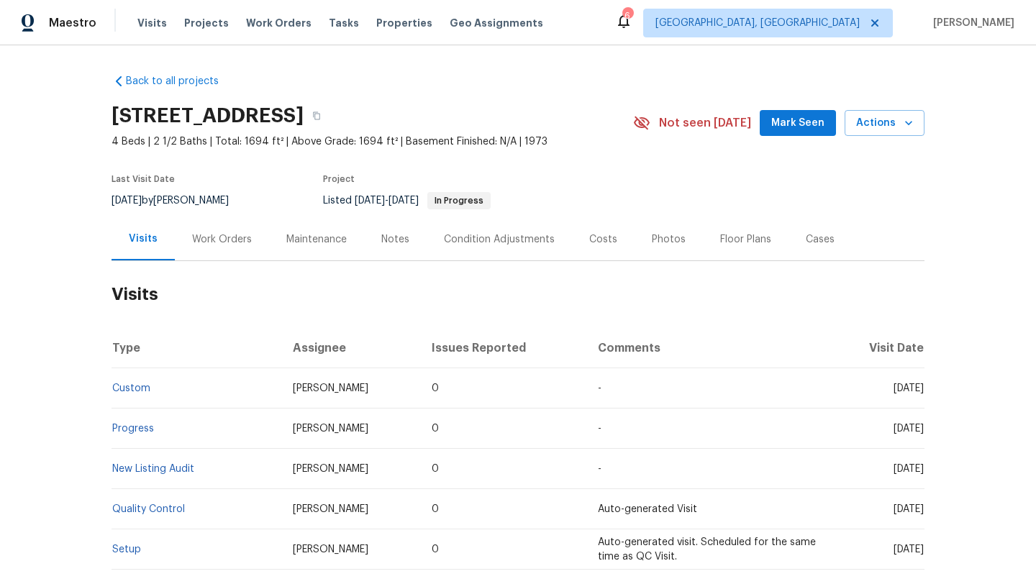
drag, startPoint x: 360, startPoint y: 390, endPoint x: 276, endPoint y: 389, distance: 84.2
click at [281, 389] on td "[PERSON_NAME]" at bounding box center [351, 388] width 140 height 40
copy span "Kaden Peterson"
drag, startPoint x: 862, startPoint y: 388, endPoint x: 924, endPoint y: 393, distance: 61.3
click at [924, 393] on td "Fri, May 30 2025" at bounding box center [877, 388] width 94 height 40
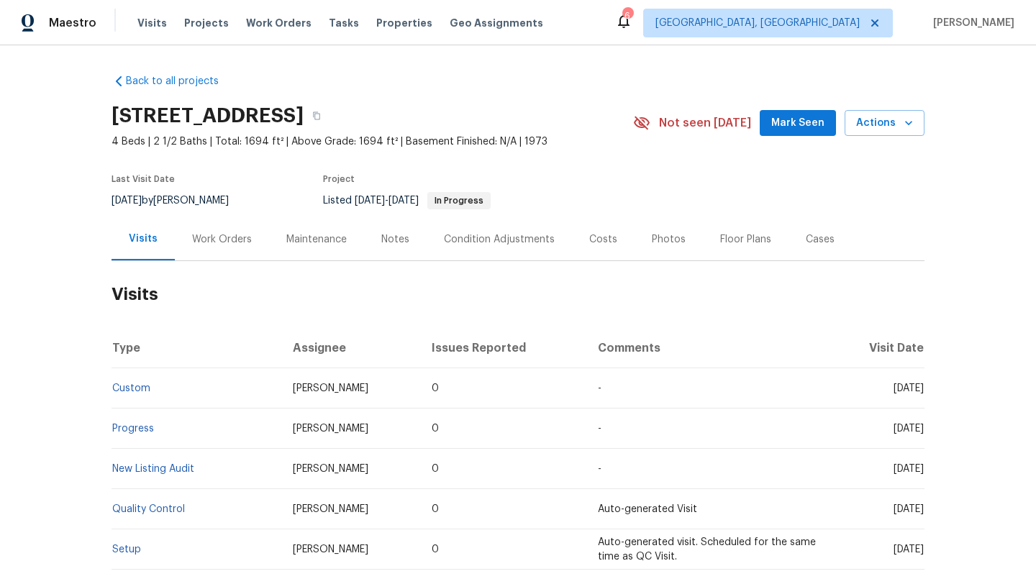
copy span "May 30 2025"
click at [214, 234] on div "Work Orders" at bounding box center [222, 239] width 60 height 14
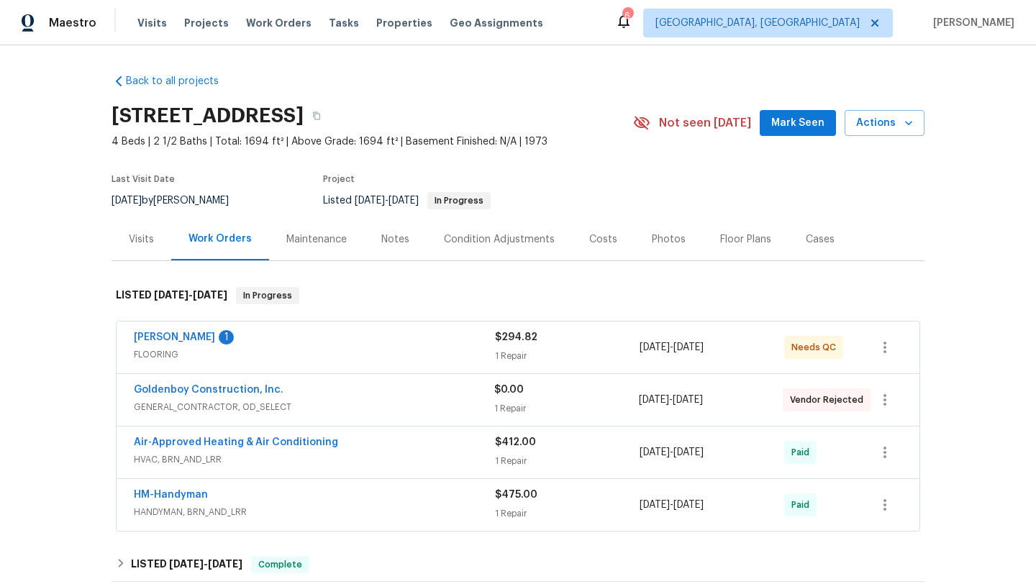
scroll to position [119, 0]
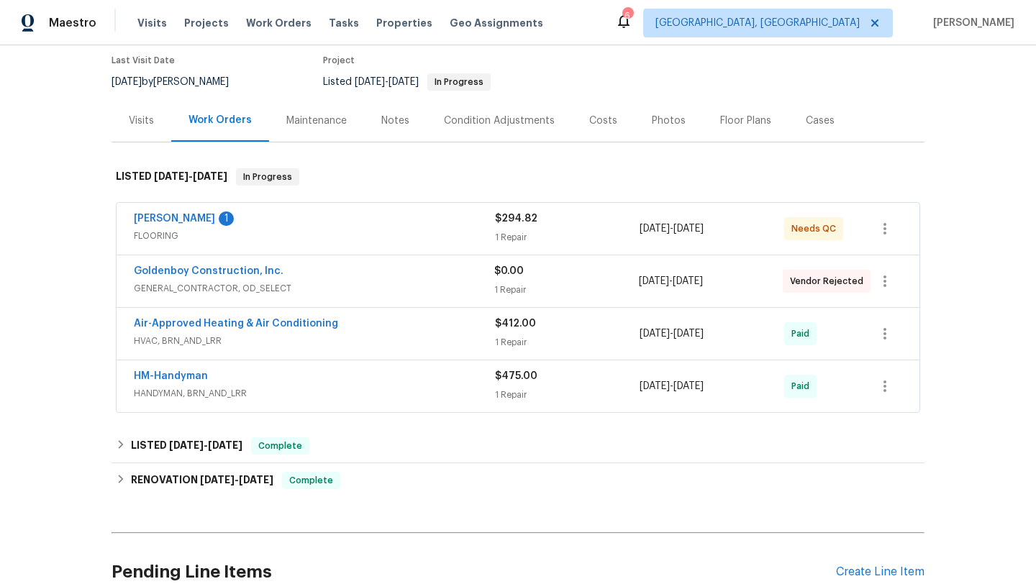
click at [296, 350] on div "Air-Approved Heating & Air Conditioning HVAC, BRN_AND_LRR" at bounding box center [314, 334] width 361 height 35
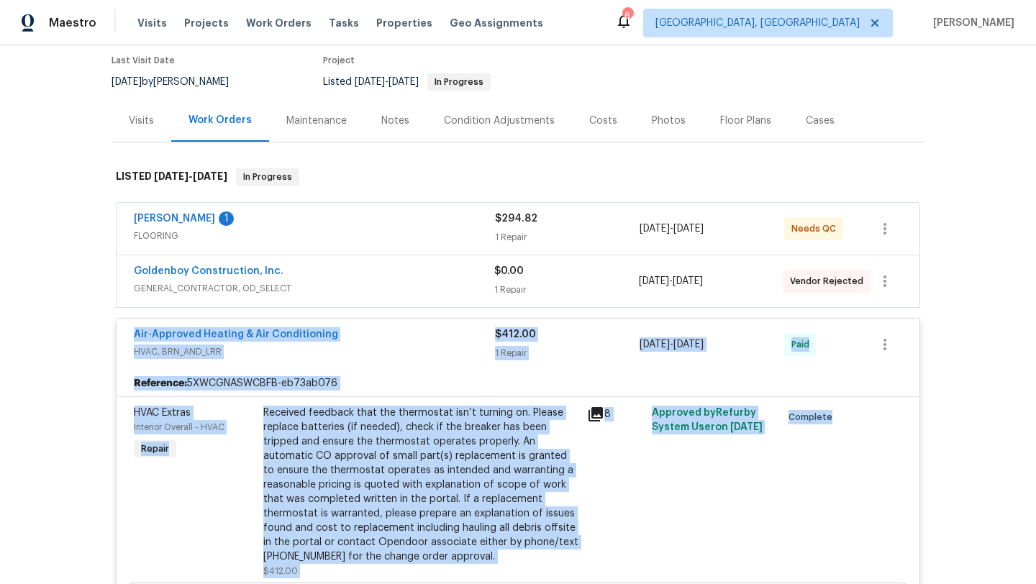
drag, startPoint x: 355, startPoint y: 334, endPoint x: 127, endPoint y: 329, distance: 228.1
click at [349, 353] on span "HVAC, BRN_AND_LRR" at bounding box center [314, 352] width 361 height 14
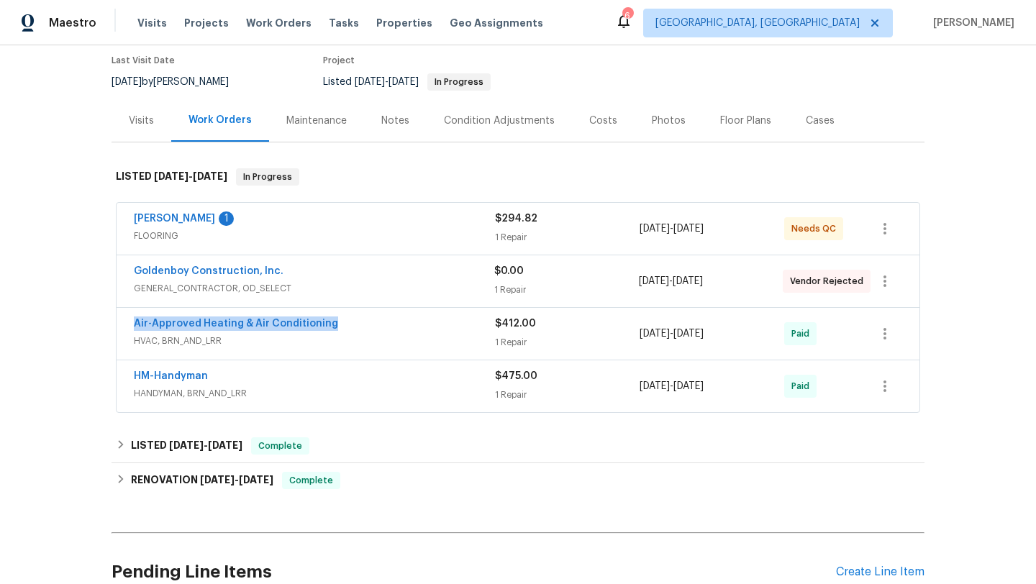
drag, startPoint x: 349, startPoint y: 326, endPoint x: 118, endPoint y: 324, distance: 230.9
click at [118, 324] on div "Air-Approved Heating & Air Conditioning HVAC, BRN_AND_LRR $412.00 1 Repair 5/31…" at bounding box center [518, 334] width 803 height 52
copy link "Air-Approved Heating & Air Conditioning"
drag, startPoint x: 747, startPoint y: 333, endPoint x: 625, endPoint y: 332, distance: 121.6
click at [624, 332] on div "Air-Approved Heating & Air Conditioning HVAC, BRN_AND_LRR $412.00 1 Repair 5/31…" at bounding box center [501, 334] width 734 height 35
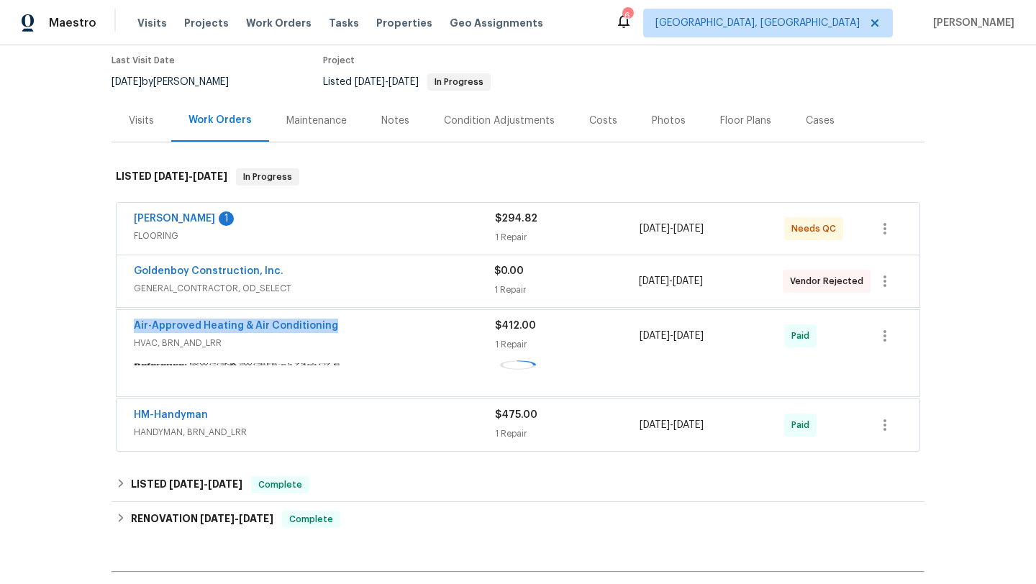
copy div "1 Repair 5/31/2025 - 6/2/2025"
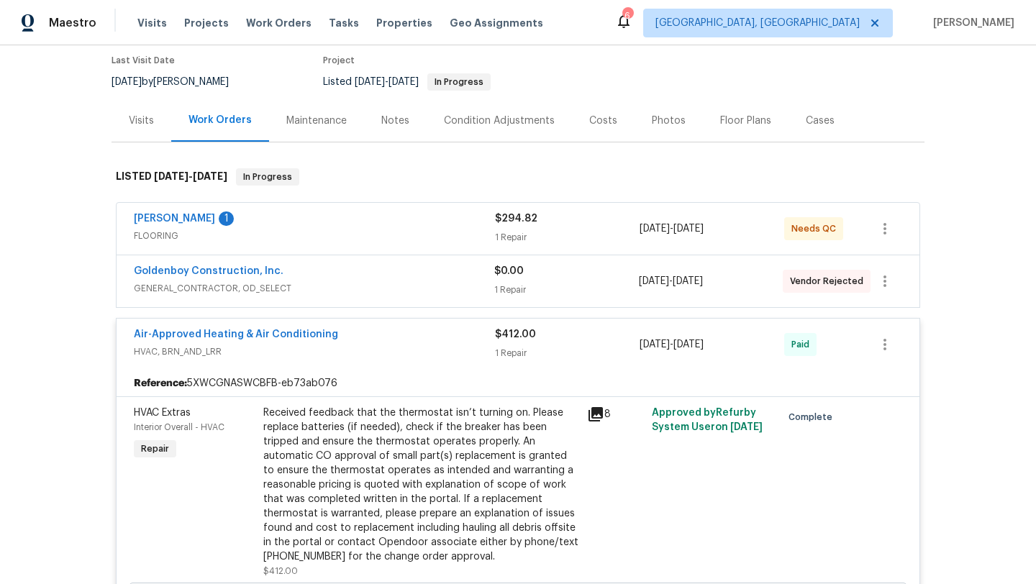
click at [140, 126] on div "Visits" at bounding box center [141, 121] width 25 height 14
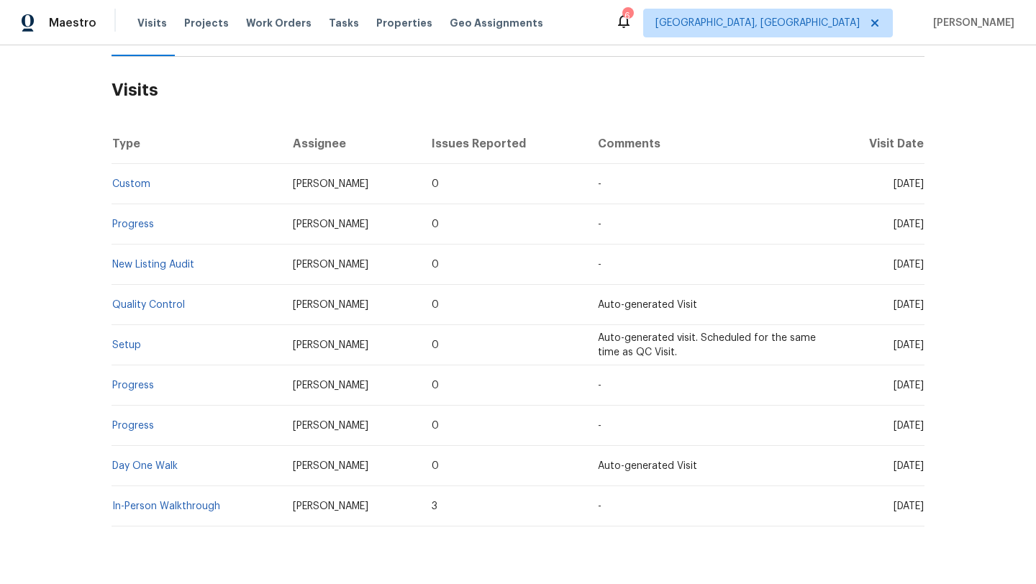
scroll to position [123, 0]
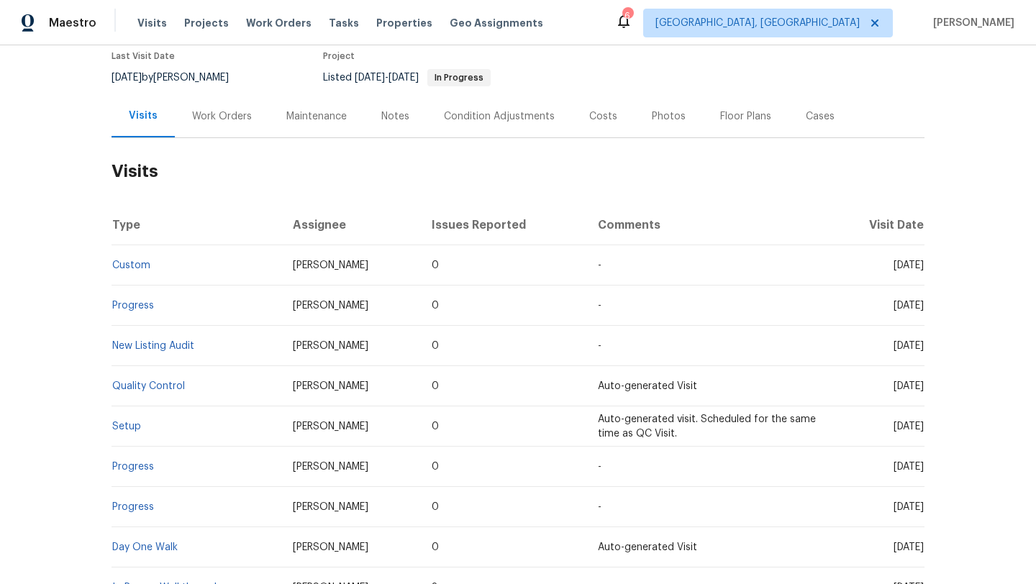
click at [825, 117] on div "Cases" at bounding box center [820, 116] width 29 height 14
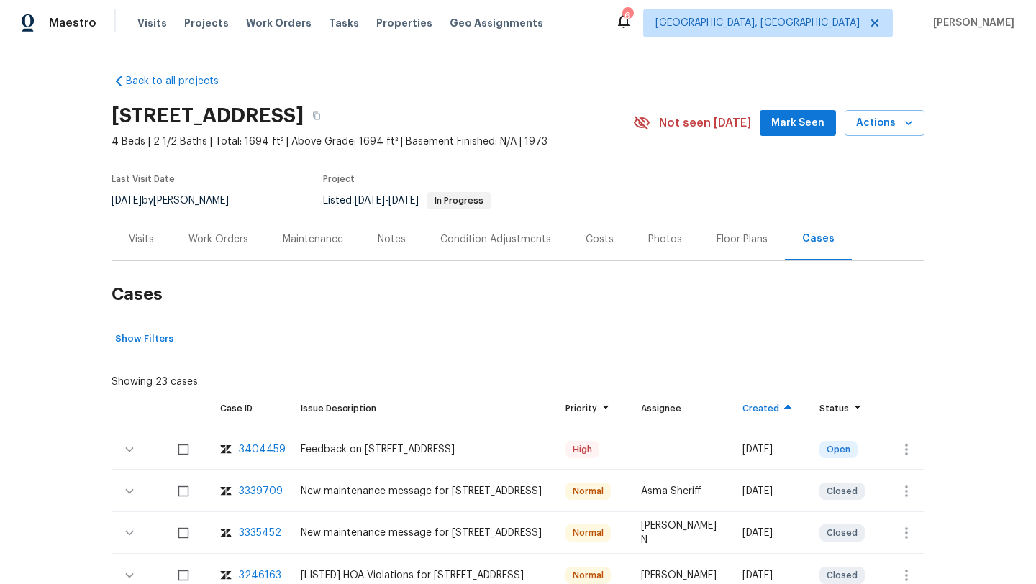
scroll to position [173, 0]
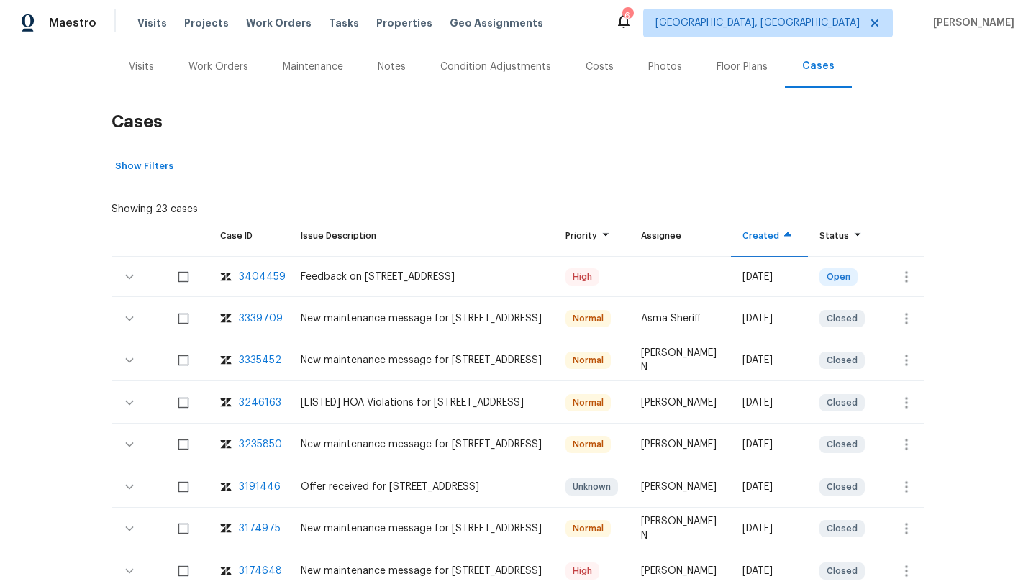
click at [731, 250] on th "Created" at bounding box center [769, 237] width 77 height 40
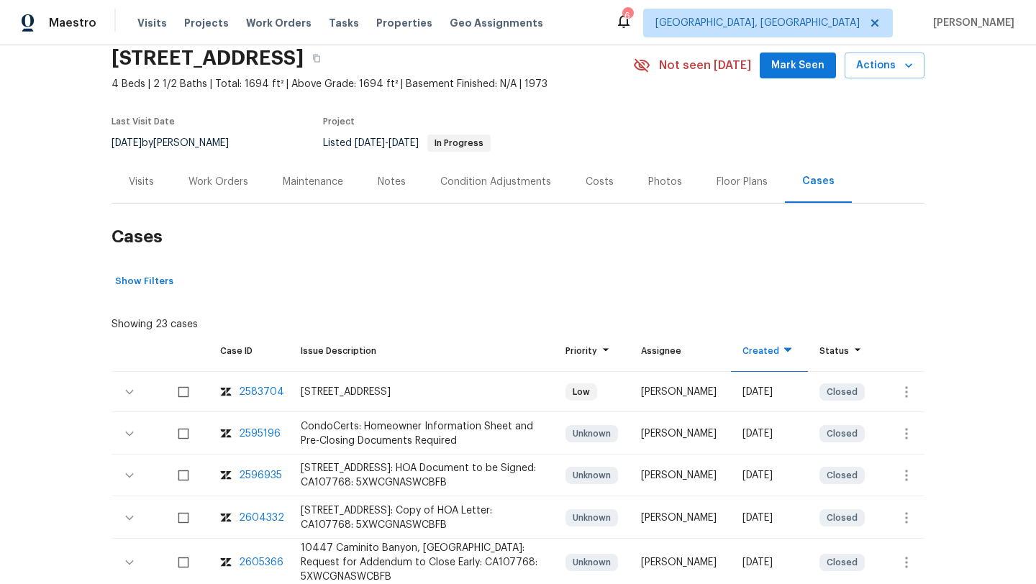
scroll to position [142, 0]
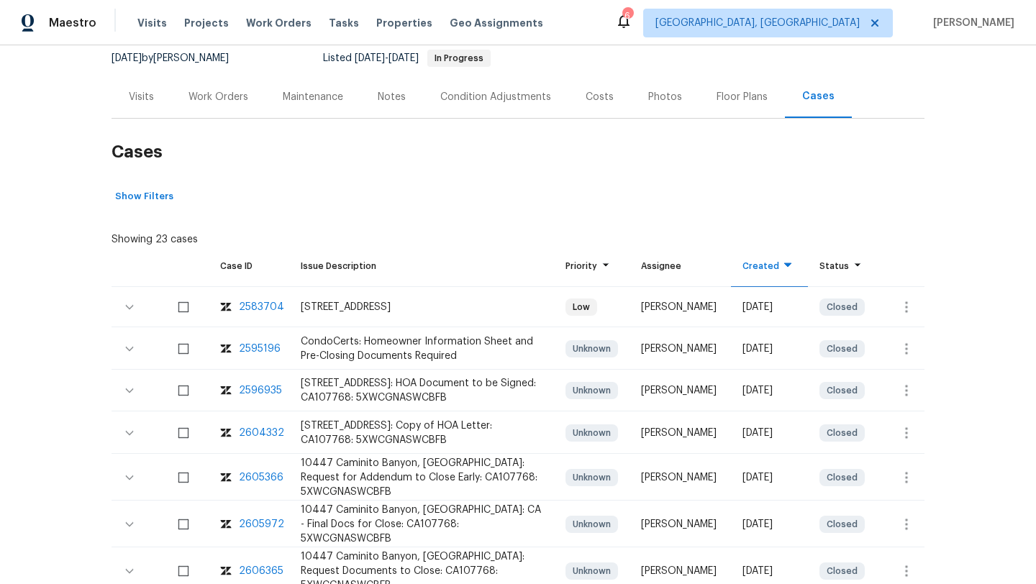
click at [140, 91] on div "Visits" at bounding box center [141, 97] width 25 height 14
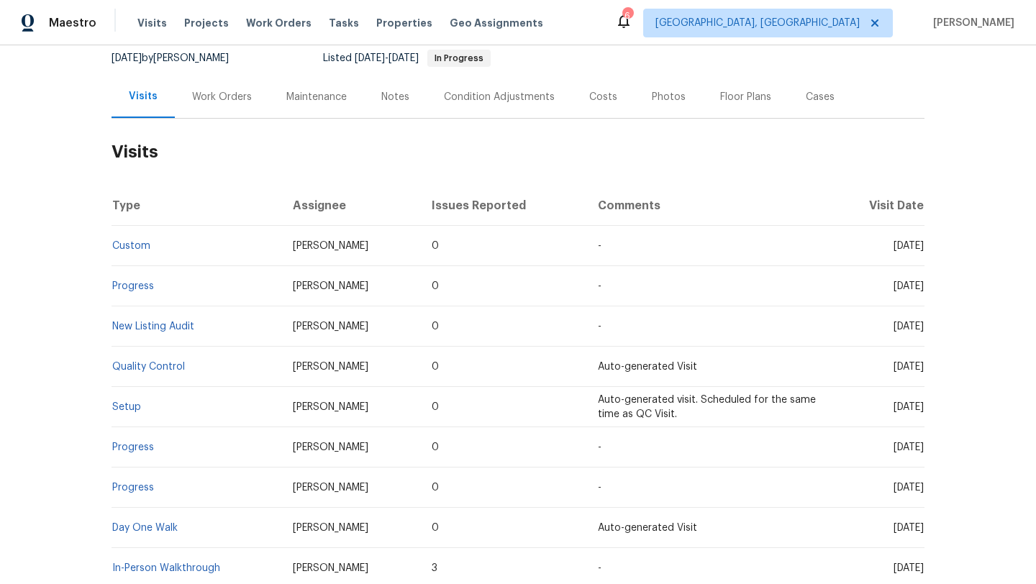
click at [816, 114] on div "Cases" at bounding box center [819, 97] width 63 height 42
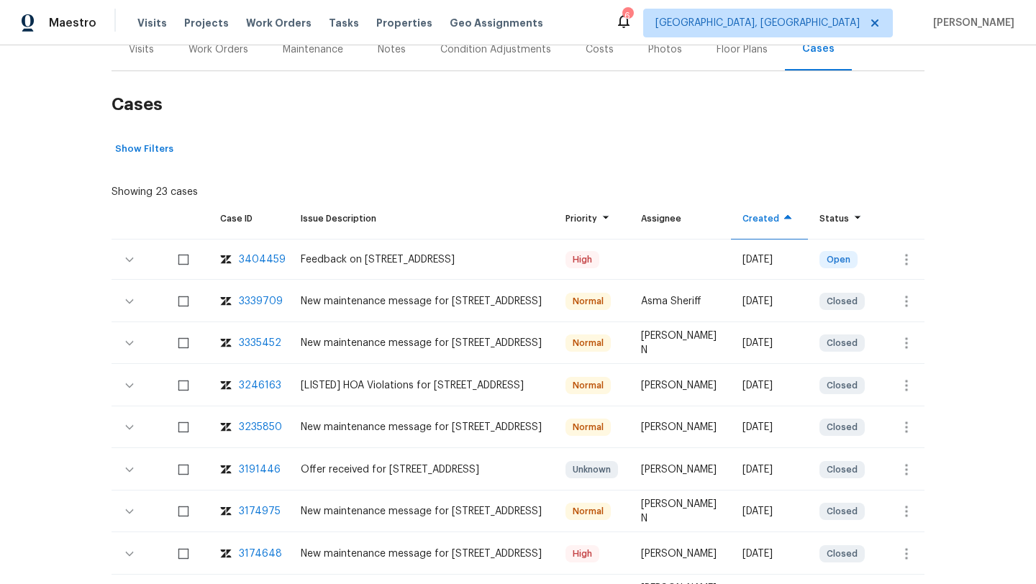
scroll to position [202, 0]
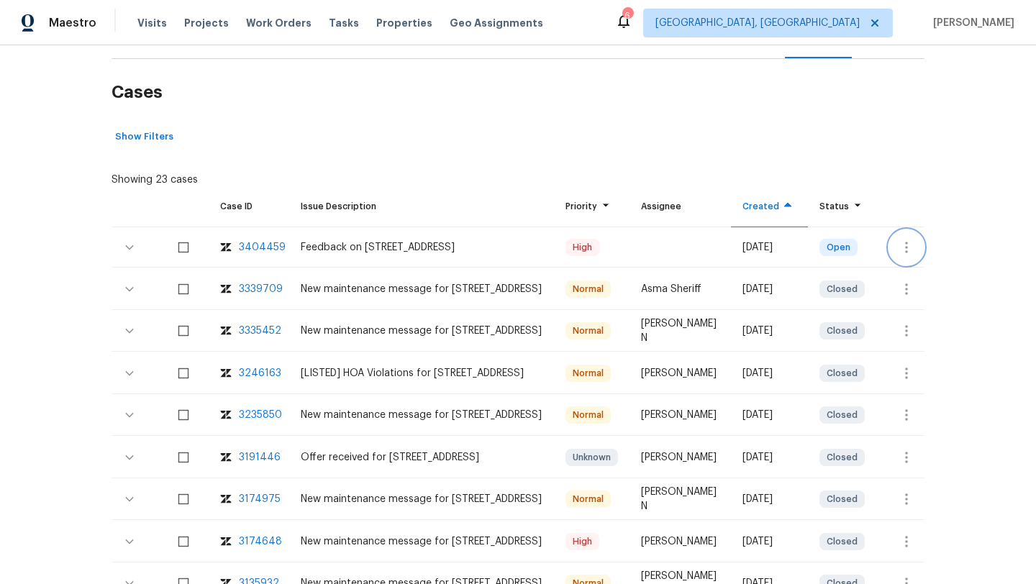
click at [908, 248] on icon "button" at bounding box center [906, 247] width 17 height 17
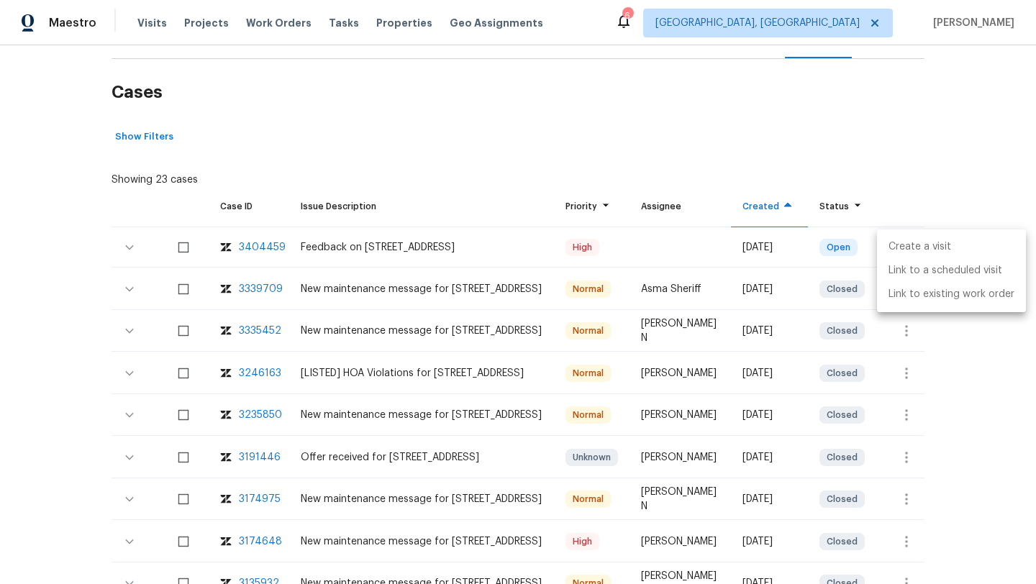
click at [926, 249] on li "Create a visit" at bounding box center [951, 247] width 149 height 24
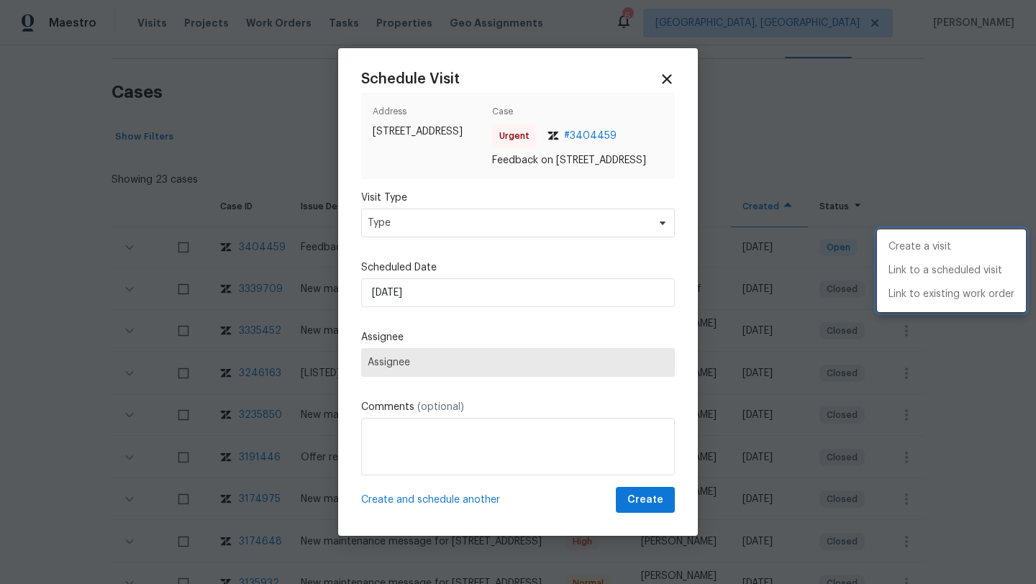
click at [461, 219] on div at bounding box center [518, 292] width 1036 height 584
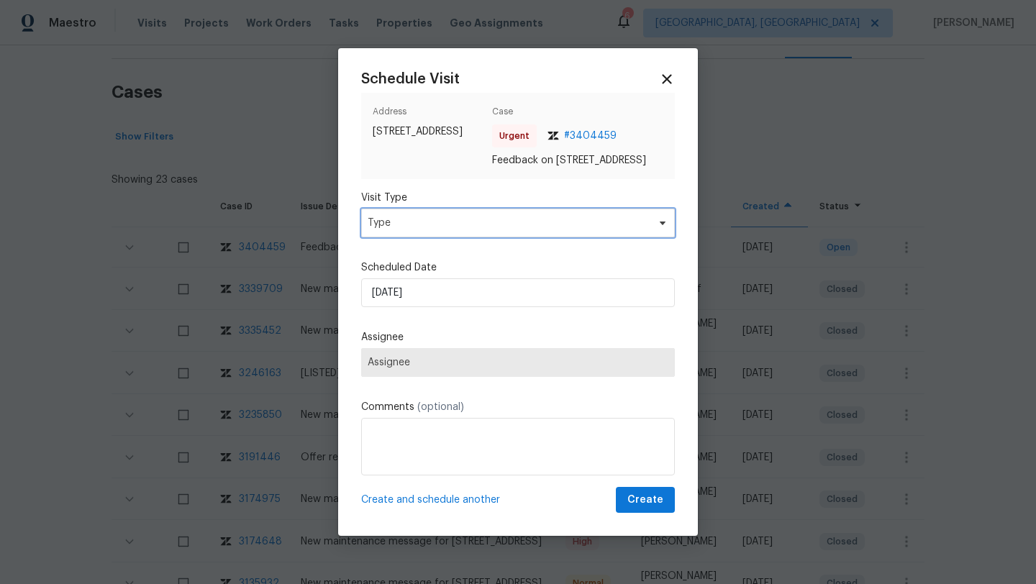
click at [455, 224] on span "Type" at bounding box center [508, 223] width 280 height 14
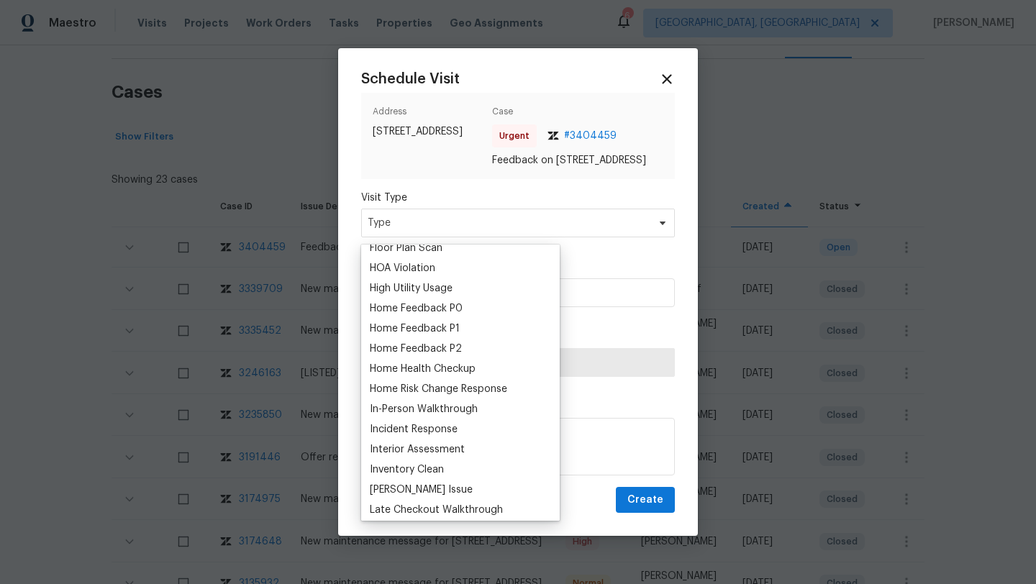
scroll to position [421, 0]
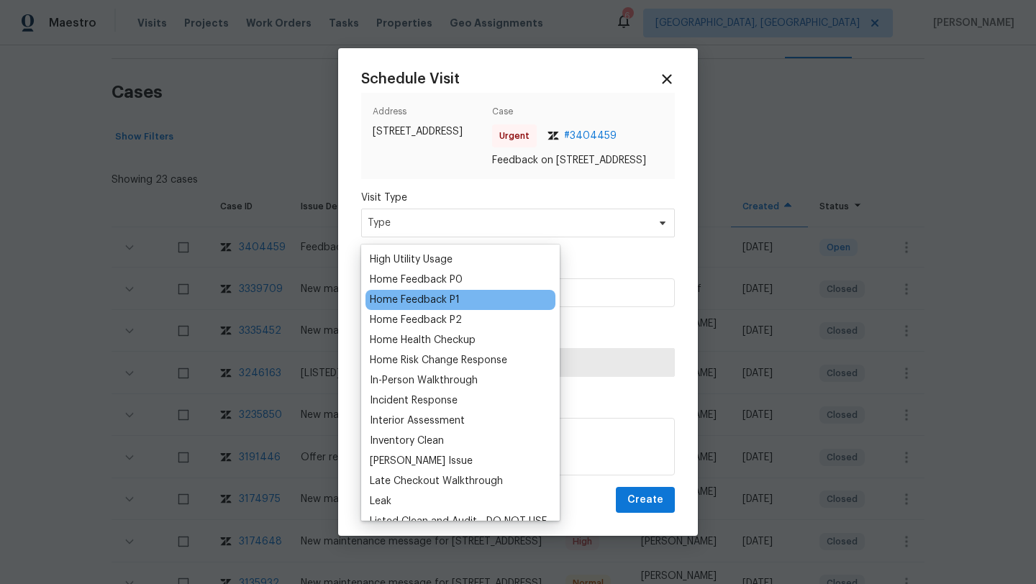
click at [449, 301] on div "Home Feedback P1" at bounding box center [415, 300] width 90 height 14
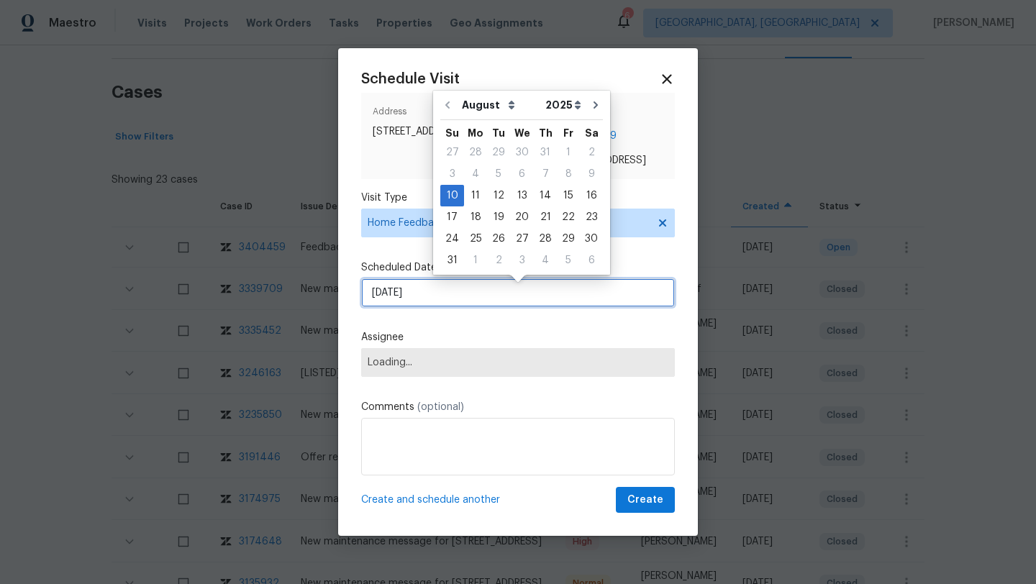
click at [457, 307] on input "[DATE]" at bounding box center [518, 292] width 314 height 29
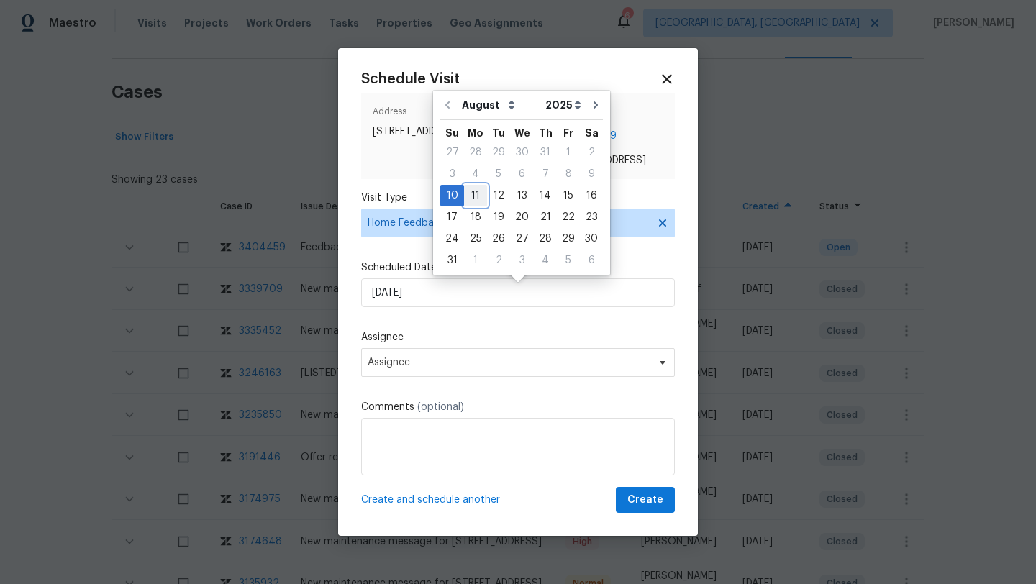
click at [475, 199] on div "11" at bounding box center [475, 196] width 23 height 20
type input "[DATE]"
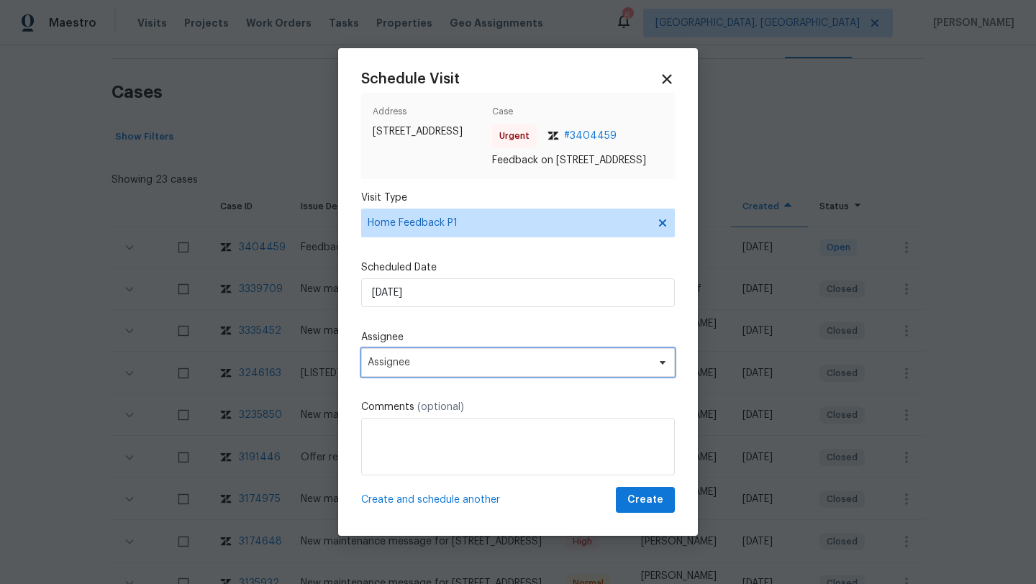
click at [443, 365] on span "Assignee" at bounding box center [509, 363] width 282 height 12
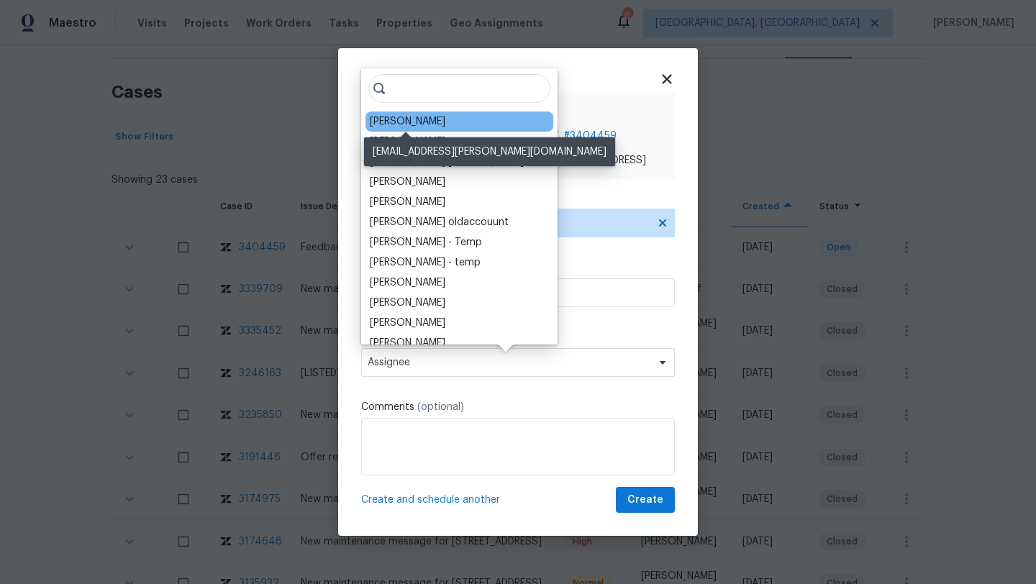
click at [428, 121] on div "[PERSON_NAME]" at bounding box center [408, 121] width 76 height 14
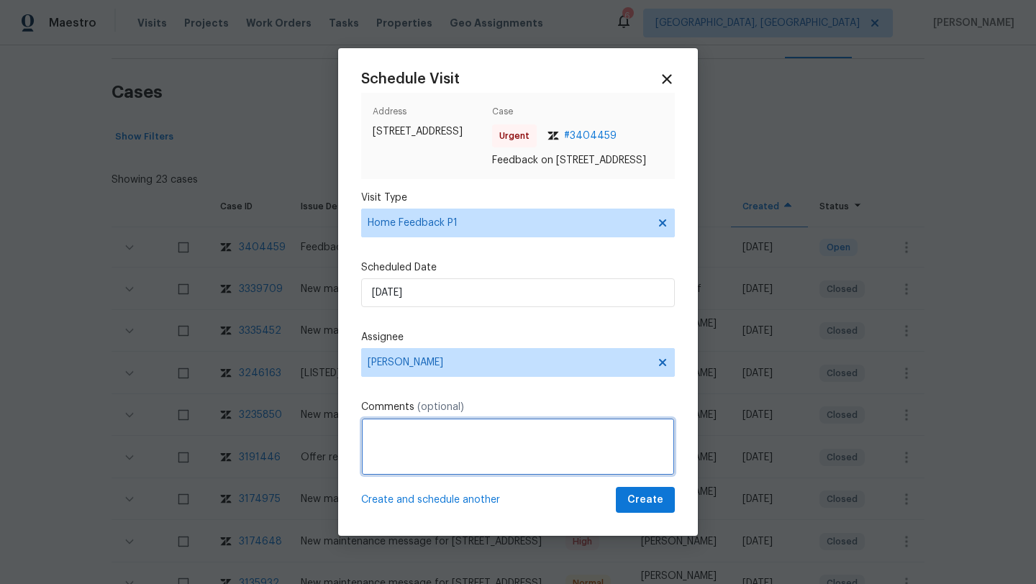
click at [405, 452] on textarea at bounding box center [518, 447] width 314 height 58
paste textarea "Feedback Message: Caller reached to report access issues, keypad has a dead bat…"
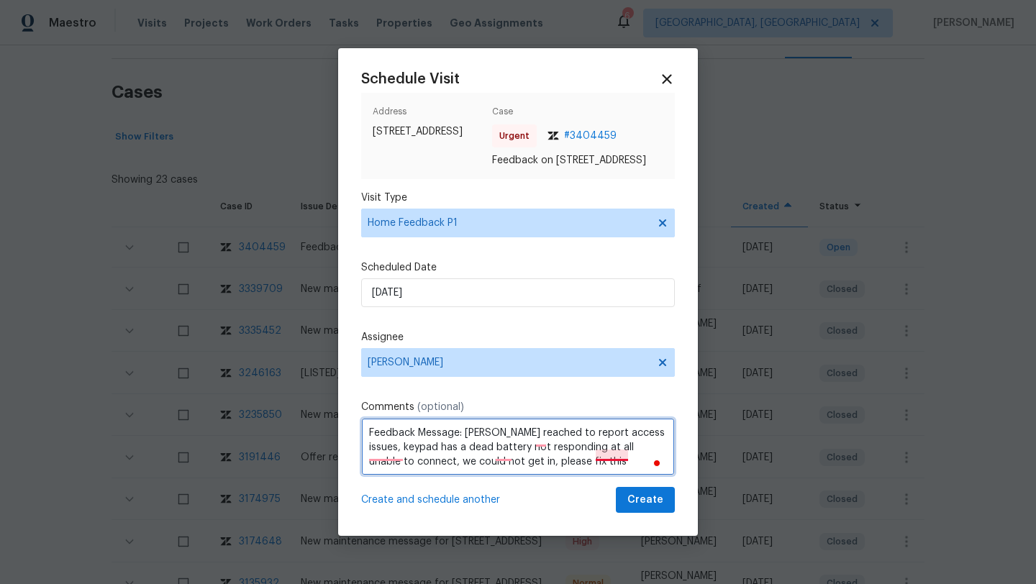
click at [612, 450] on textarea "Feedback Message: Caller reached to report access issues, keypad has a dead bat…" at bounding box center [518, 447] width 314 height 58
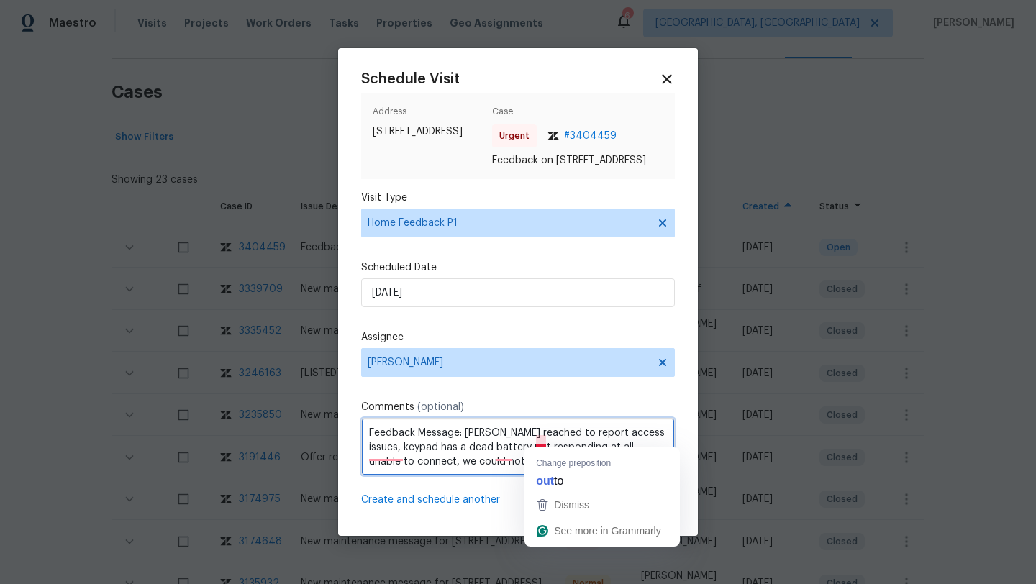
click at [540, 442] on textarea "Feedback Message: Caller reached to report access issues, keypad has a dead bat…" at bounding box center [518, 447] width 314 height 58
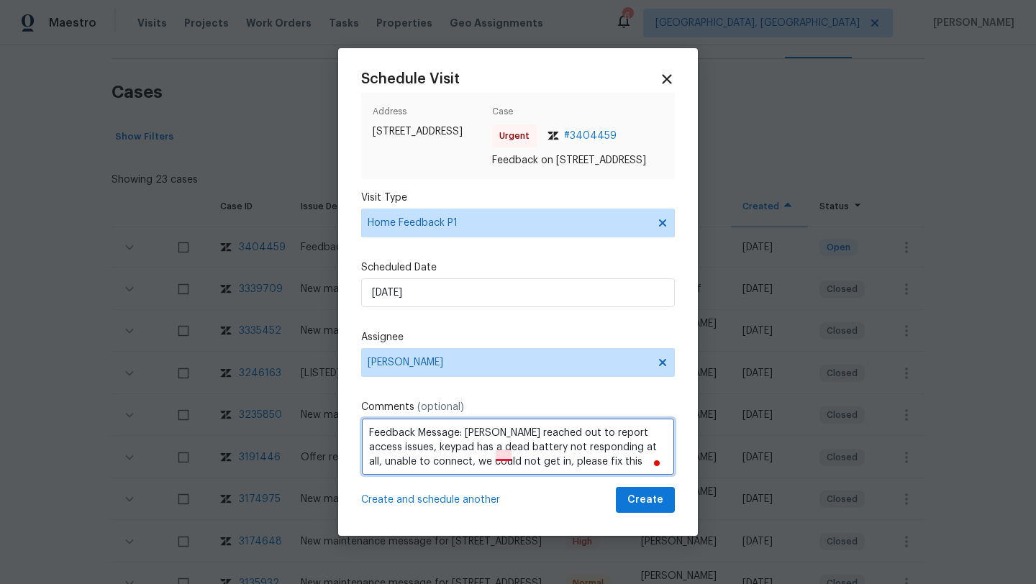
click at [502, 450] on textarea "Feedback Message: Caller reached out to report access issues, keypad has a dead…" at bounding box center [518, 447] width 314 height 58
click at [597, 472] on textarea "Feedback Message: Caller reached out to report access issues, keypad has a dead…" at bounding box center [518, 447] width 314 height 58
drag, startPoint x: 597, startPoint y: 473, endPoint x: 496, endPoint y: 457, distance: 102.7
click at [496, 457] on textarea "Feedback Message: Caller reached out to report access issues, keypad has a dead…" at bounding box center [518, 447] width 314 height 58
click at [481, 458] on textarea "Feedback Message: Caller reached out to report access issues, keypad has a dead…" at bounding box center [518, 447] width 314 height 58
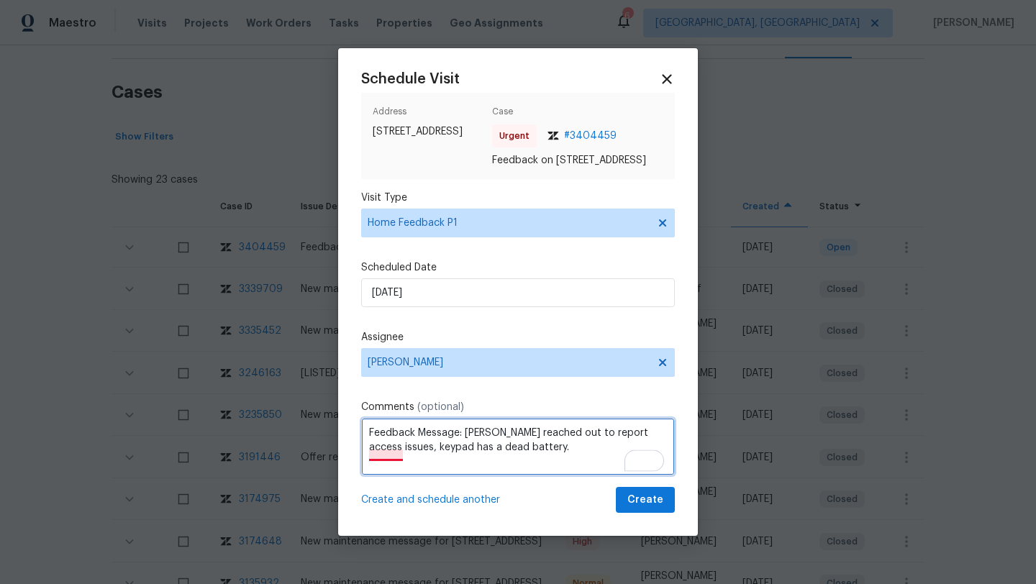
click at [382, 453] on textarea "Feedback Message: Caller reached out to report access issues, keypad has a dead…" at bounding box center [518, 447] width 314 height 58
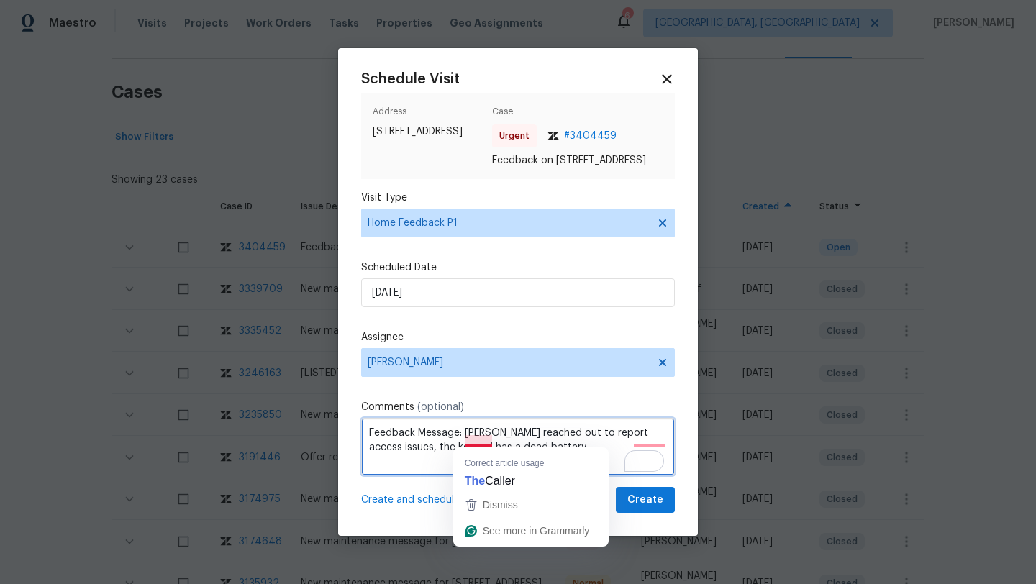
click at [465, 435] on textarea "Feedback Message: Caller reached out to report access issues, the keypad has a …" at bounding box center [518, 447] width 314 height 58
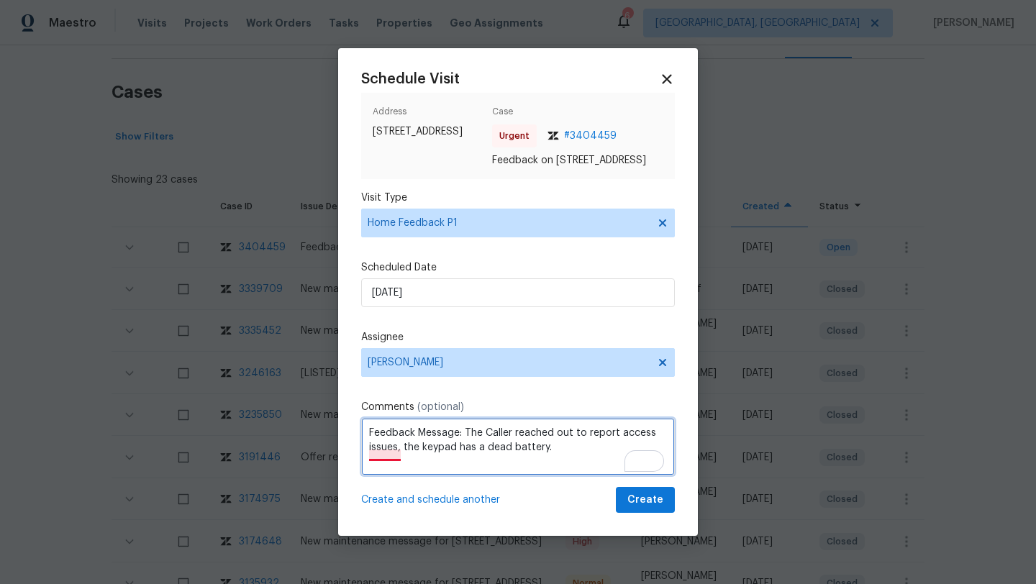
click at [381, 452] on textarea "Feedback Message: The Caller reached out to report access issues, the keypad ha…" at bounding box center [518, 447] width 314 height 58
type textarea "Feedback Message: The Caller reached out to report access issues; the keypad ha…"
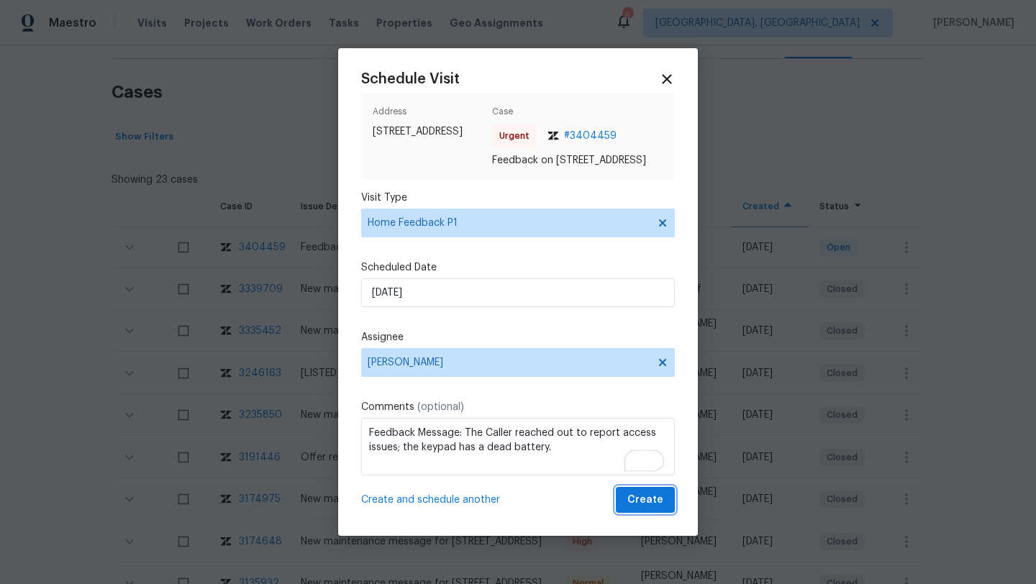
click at [643, 509] on span "Create" at bounding box center [645, 500] width 36 height 18
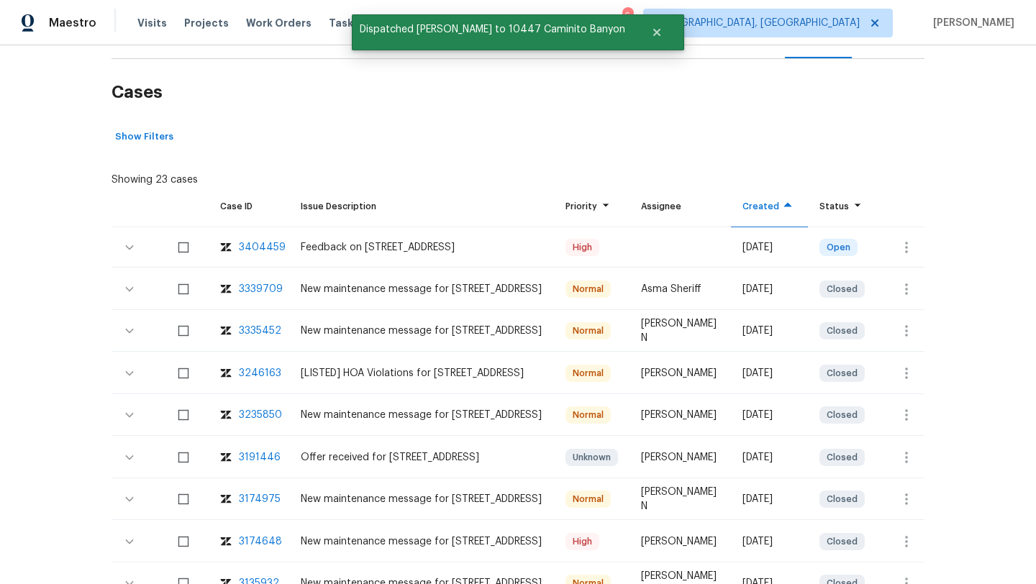
scroll to position [0, 0]
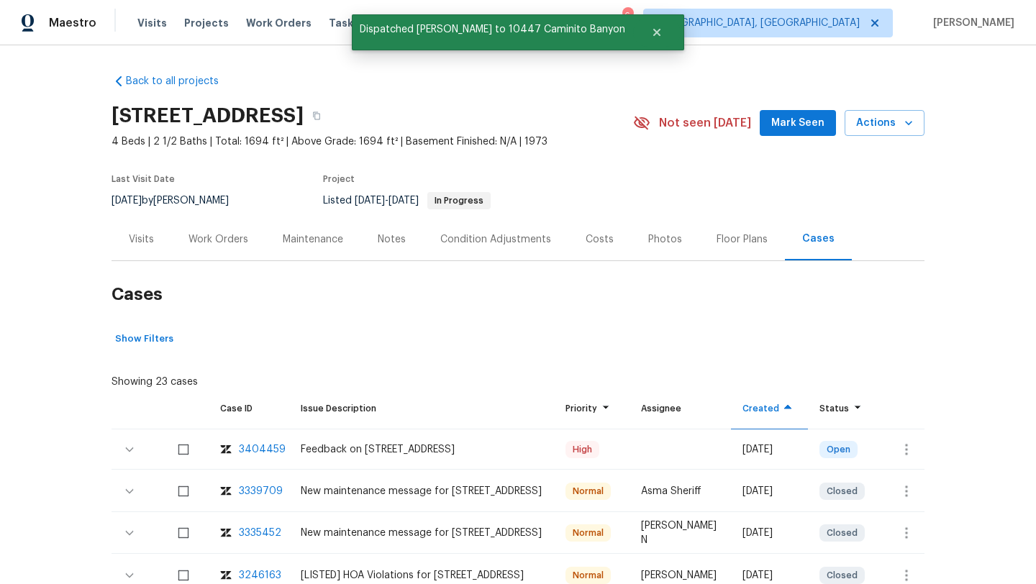
click at [148, 245] on div "Visits" at bounding box center [141, 239] width 25 height 14
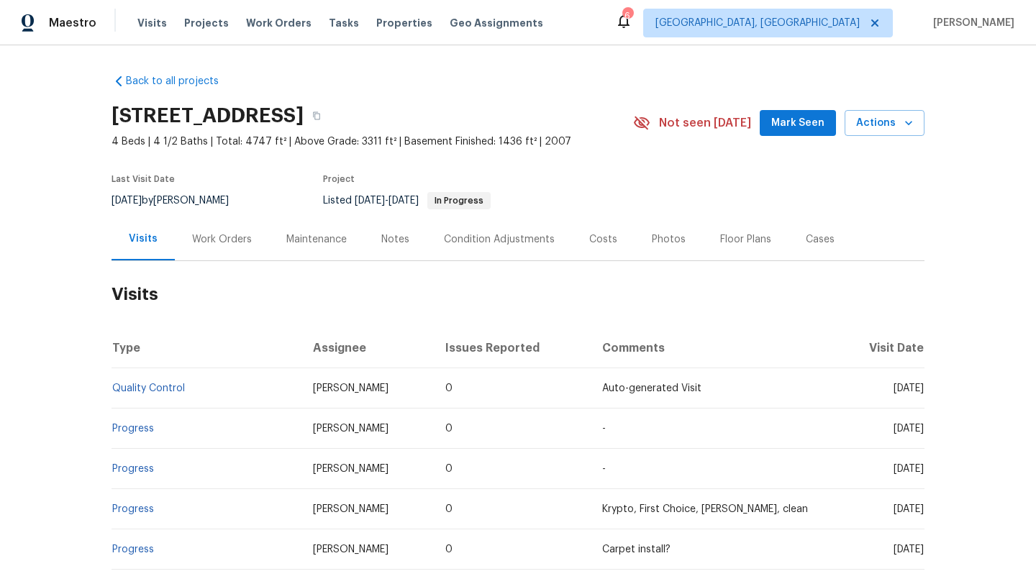
drag, startPoint x: 865, startPoint y: 388, endPoint x: 919, endPoint y: 397, distance: 55.3
click at [919, 397] on td "Mon, Aug 04 2025" at bounding box center [879, 388] width 90 height 40
copy span "Aug 04 2025"
click at [230, 240] on div "Work Orders" at bounding box center [222, 239] width 60 height 14
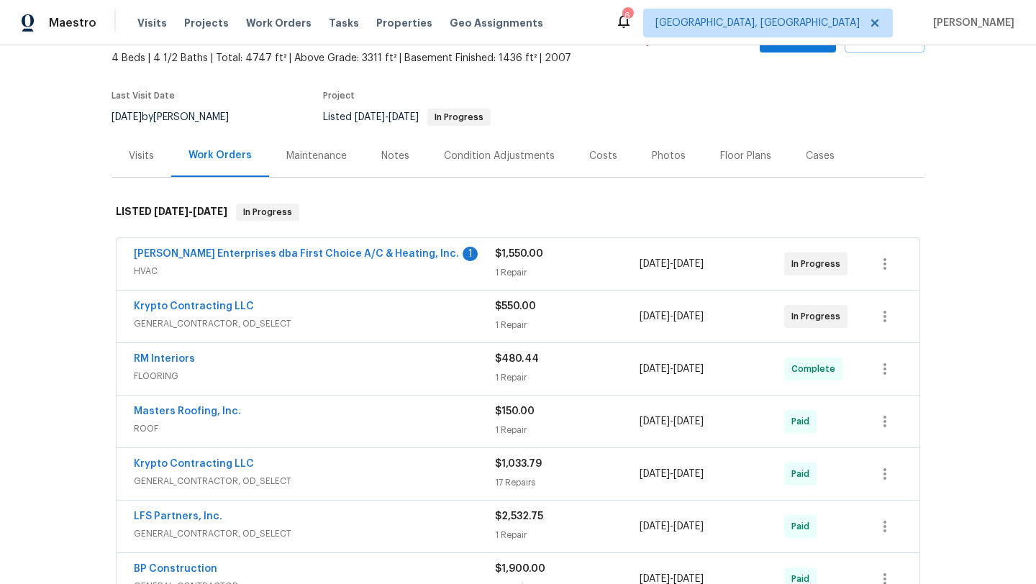
scroll to position [165, 0]
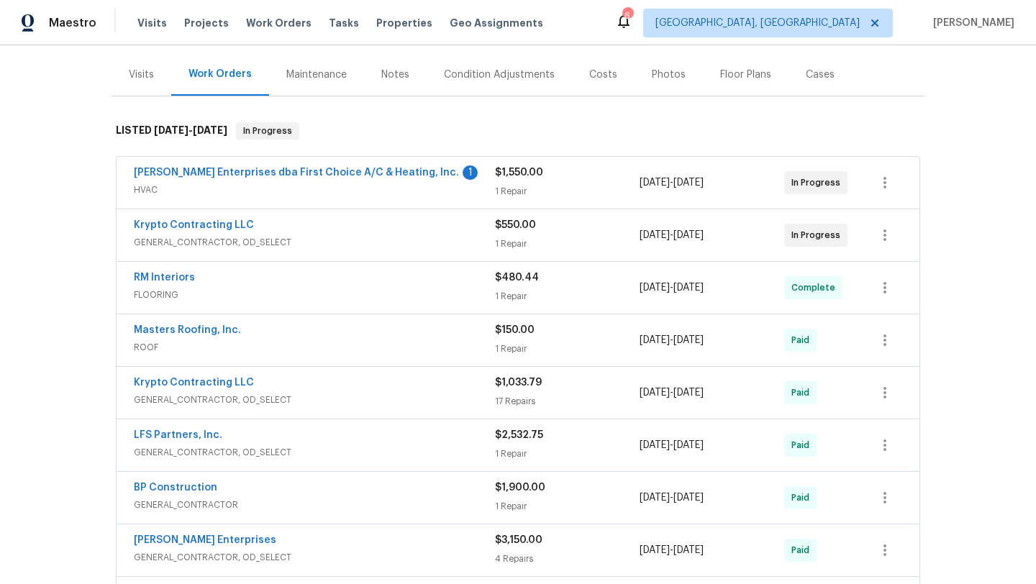
click at [291, 293] on span "FLOORING" at bounding box center [314, 295] width 361 height 14
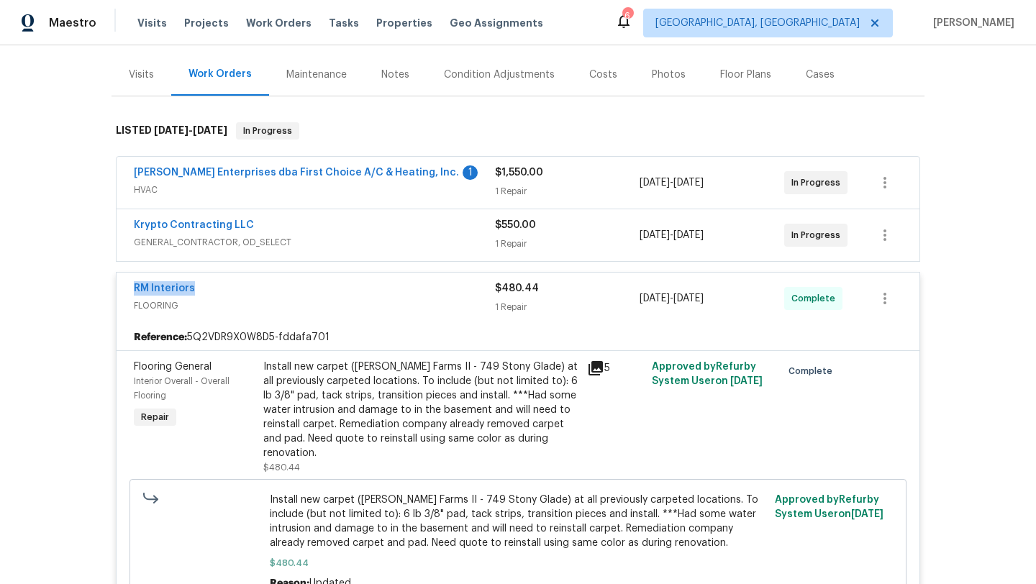
drag, startPoint x: 206, startPoint y: 291, endPoint x: 87, endPoint y: 291, distance: 119.4
click at [87, 291] on div "Back to all projects 6204 River Birch Dr, Gastonia, NC 28056 4 Beds | 4 1/2 Bat…" at bounding box center [518, 314] width 1036 height 539
copy link "RM Interiors"
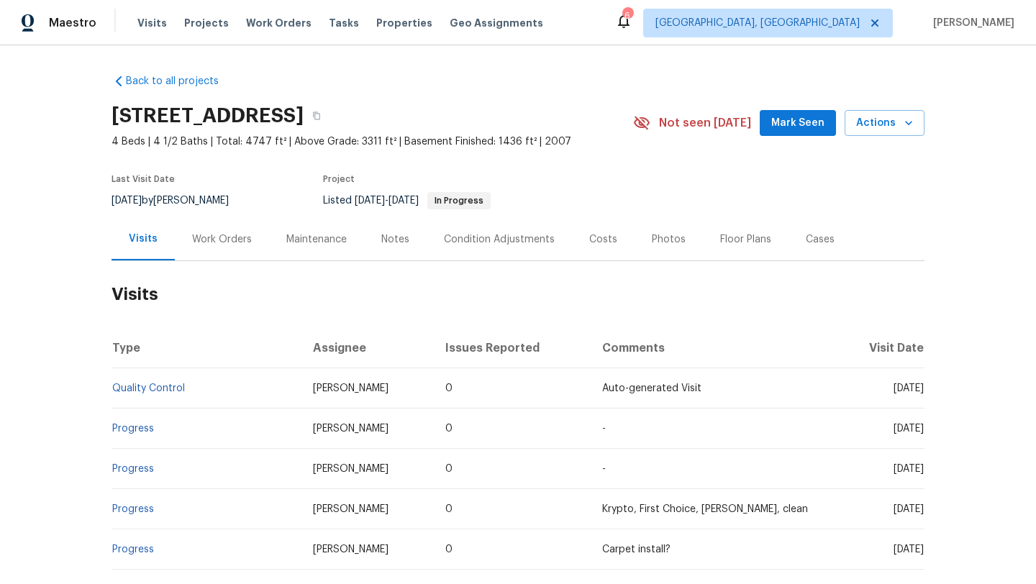
click at [199, 245] on div "Work Orders" at bounding box center [222, 239] width 60 height 14
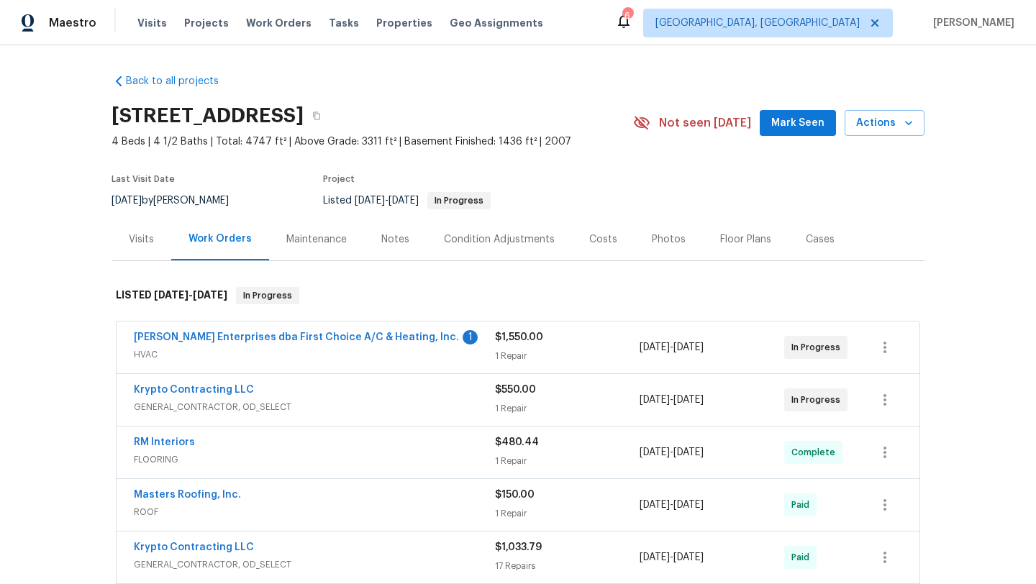
scroll to position [19, 0]
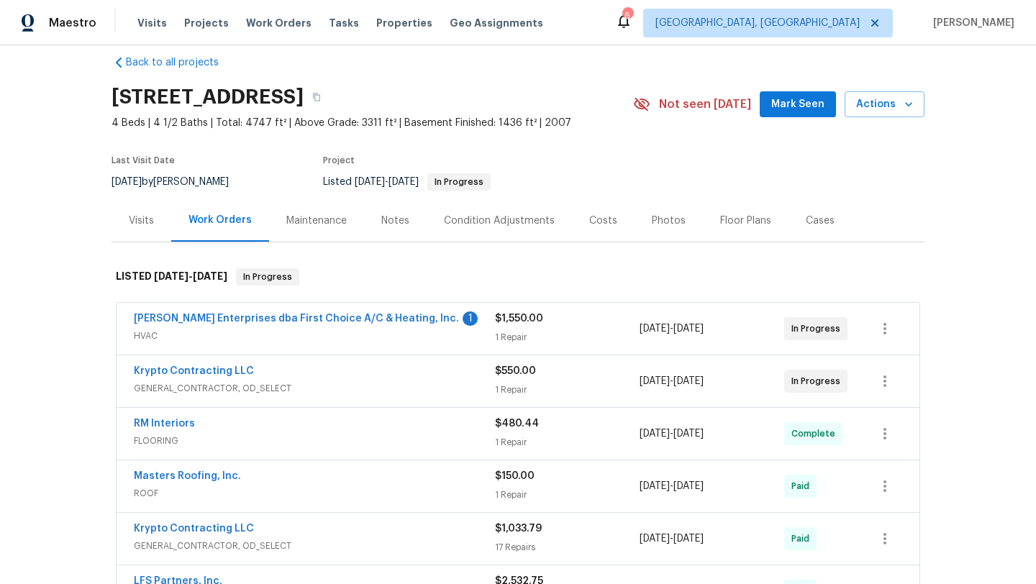
drag, startPoint x: 753, startPoint y: 444, endPoint x: 632, endPoint y: 438, distance: 121.0
click at [629, 437] on div "RM Interiors FLOORING $480.44 1 Repair [DATE] - [DATE] Complete" at bounding box center [501, 433] width 734 height 35
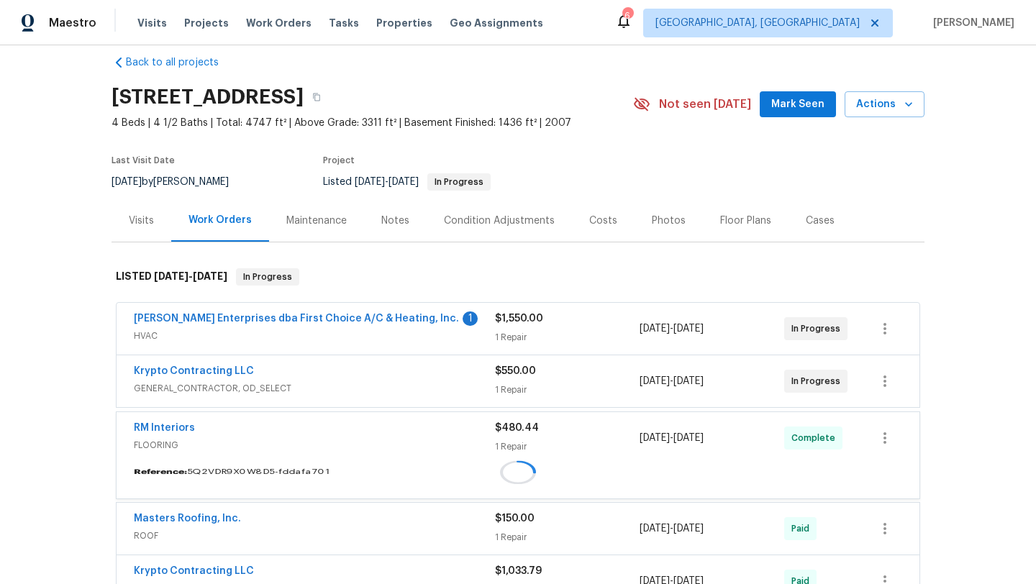
copy div "[DATE] - [DATE]"
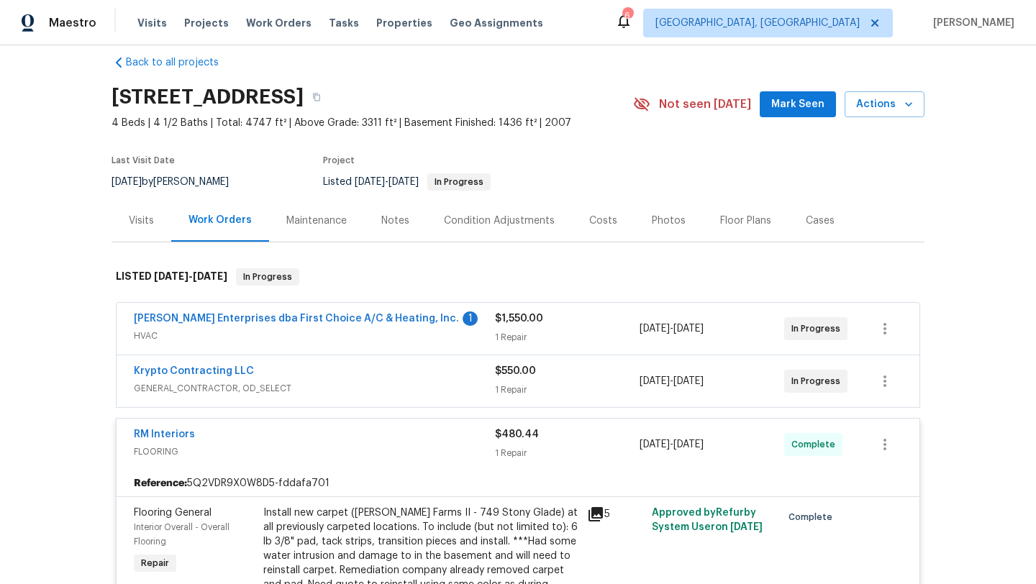
click at [146, 228] on div "Visits" at bounding box center [141, 220] width 60 height 42
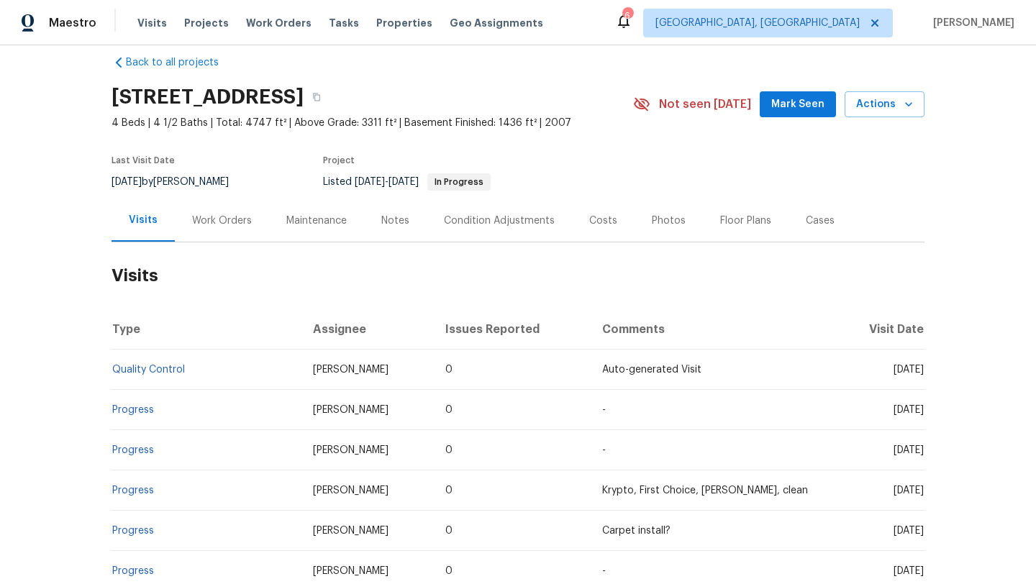
click at [814, 233] on div "Cases" at bounding box center [819, 220] width 63 height 42
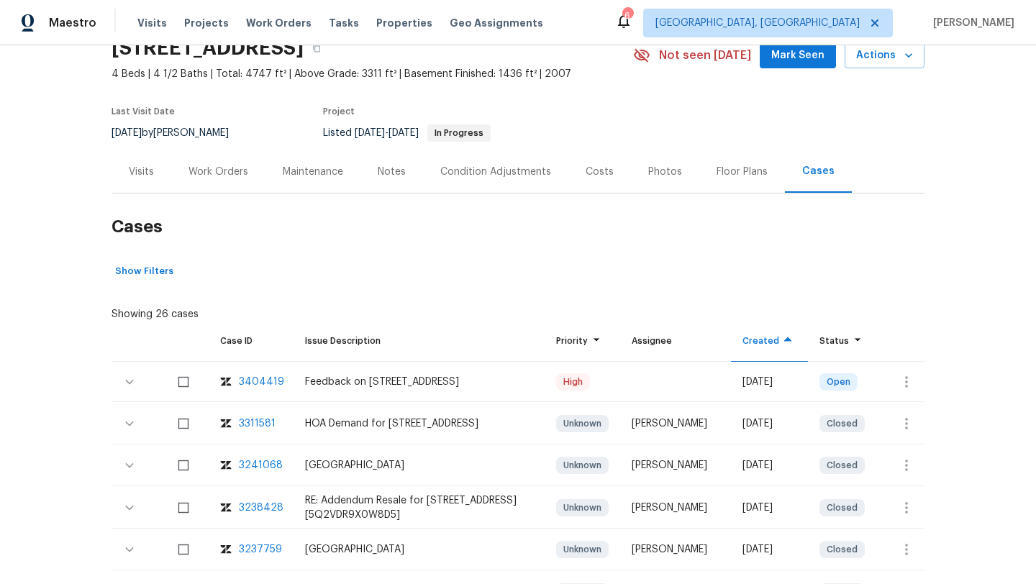
scroll to position [120, 0]
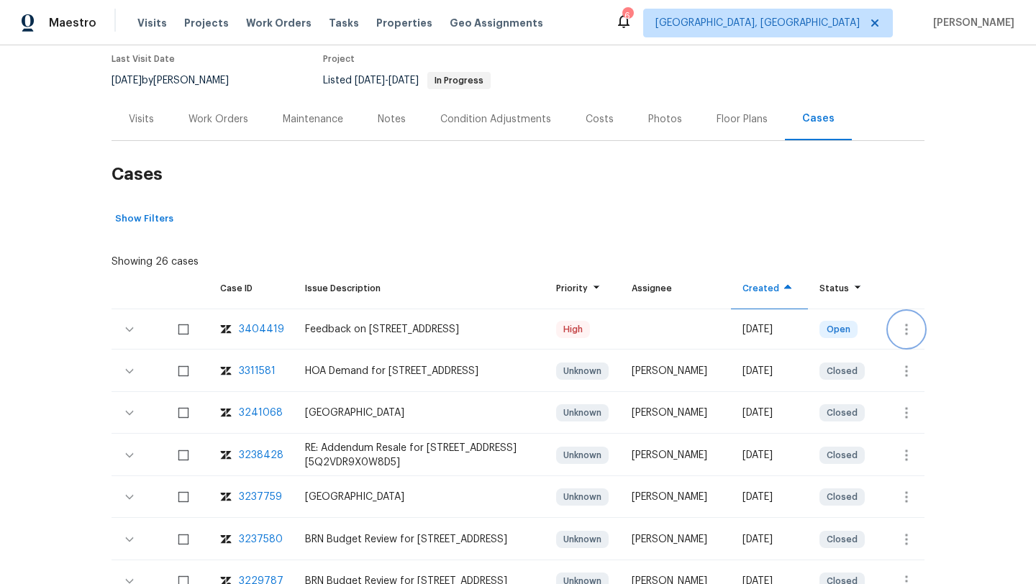
click at [912, 324] on icon "button" at bounding box center [906, 329] width 17 height 17
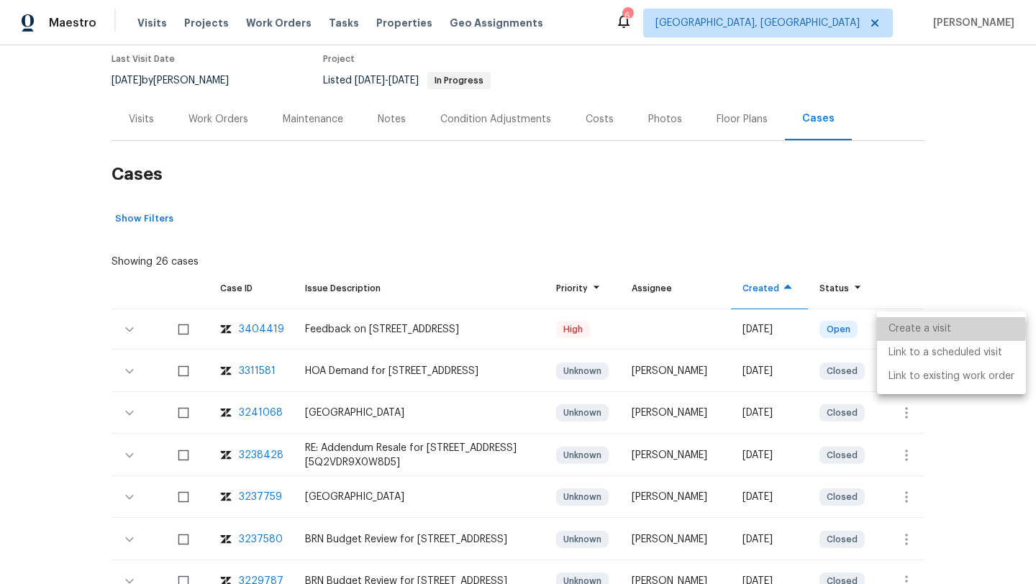
click at [919, 329] on li "Create a visit" at bounding box center [951, 329] width 149 height 24
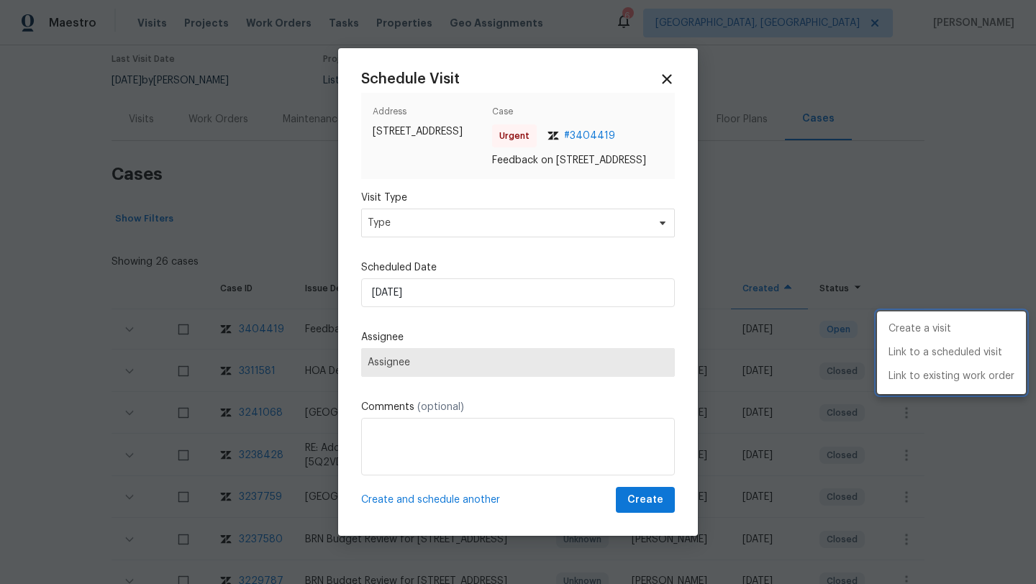
click at [457, 237] on div at bounding box center [518, 292] width 1036 height 584
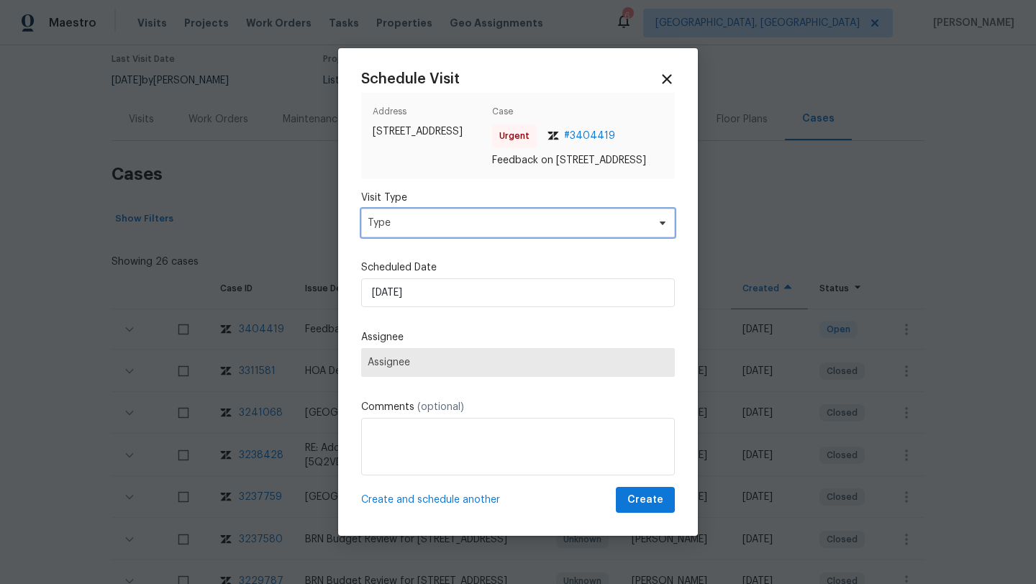
click at [452, 224] on span "Type" at bounding box center [508, 223] width 280 height 14
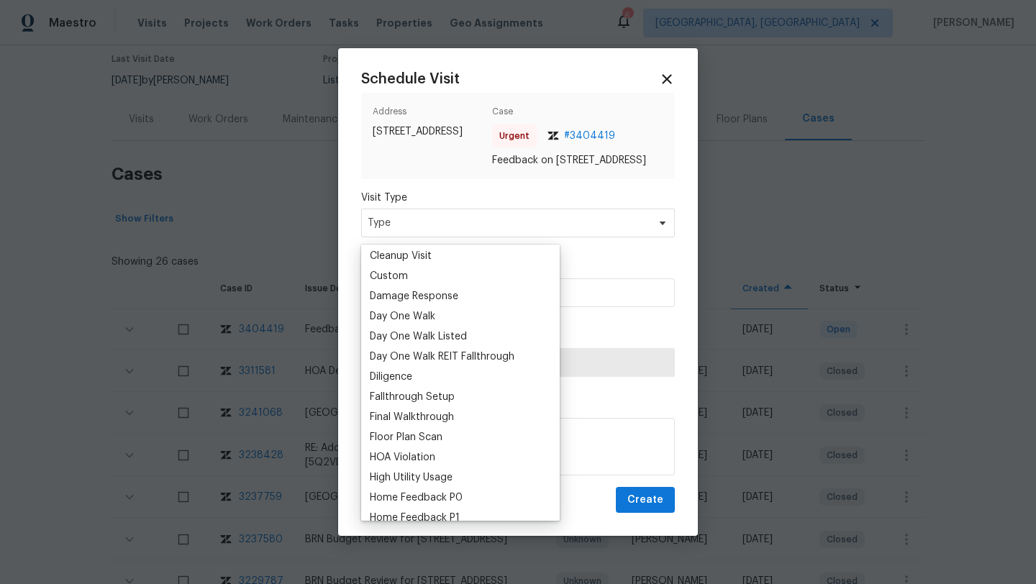
scroll to position [250, 0]
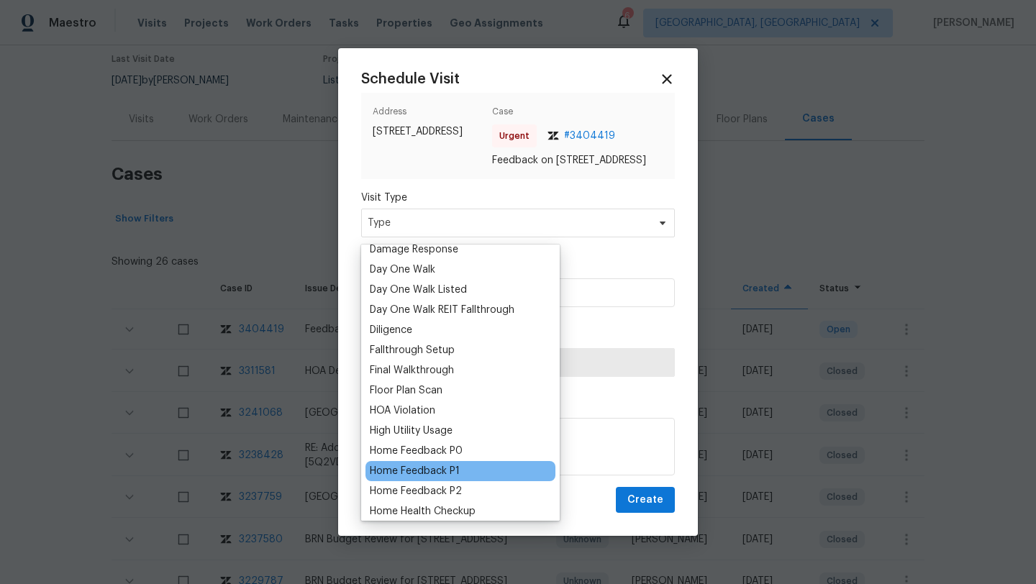
click at [450, 465] on div "Home Feedback P1" at bounding box center [415, 471] width 90 height 14
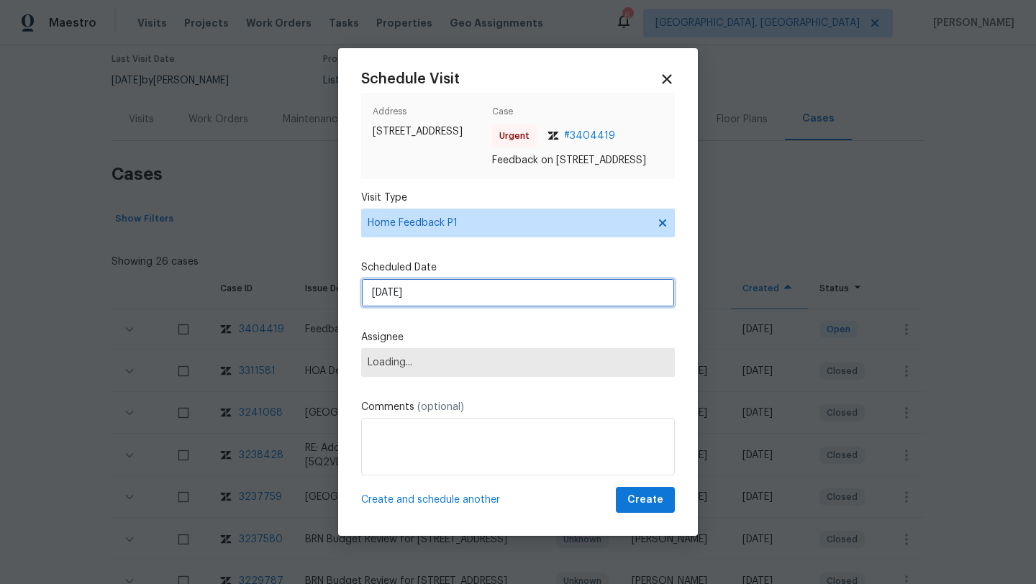
click at [450, 298] on input "[DATE]" at bounding box center [518, 292] width 314 height 29
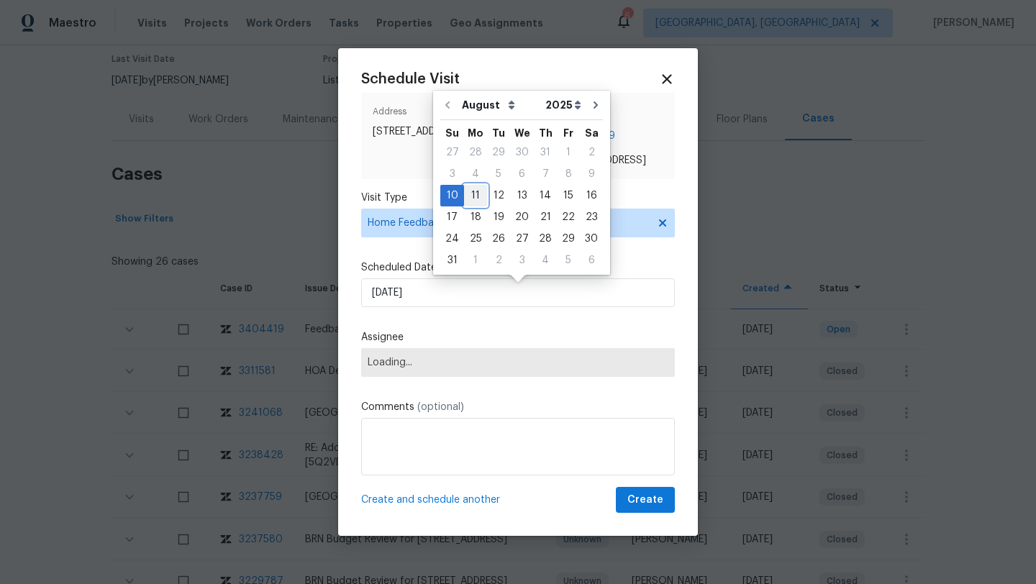
click at [476, 201] on div "11" at bounding box center [475, 196] width 23 height 20
type input "[DATE]"
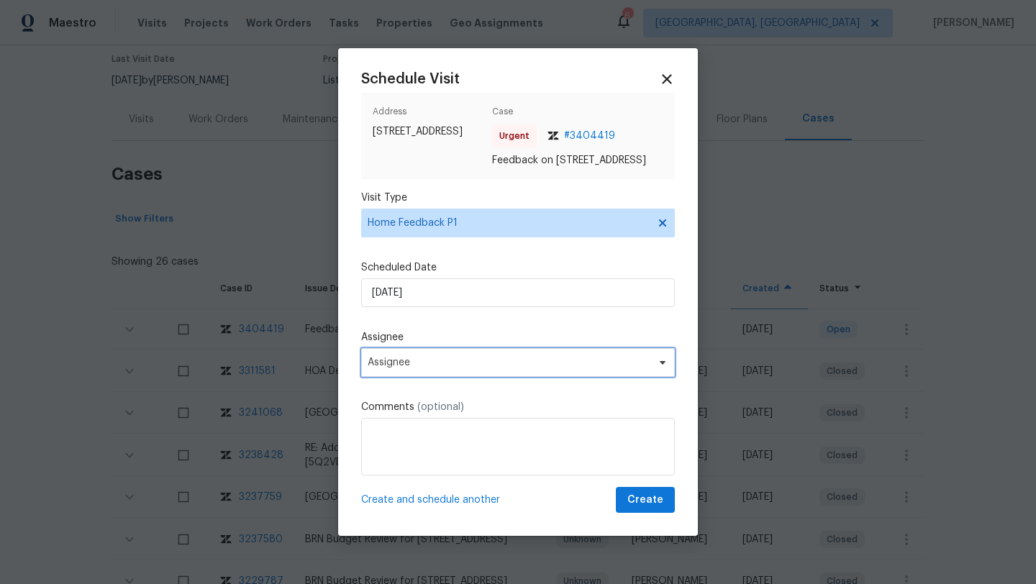
click at [454, 376] on span "Assignee" at bounding box center [518, 362] width 314 height 29
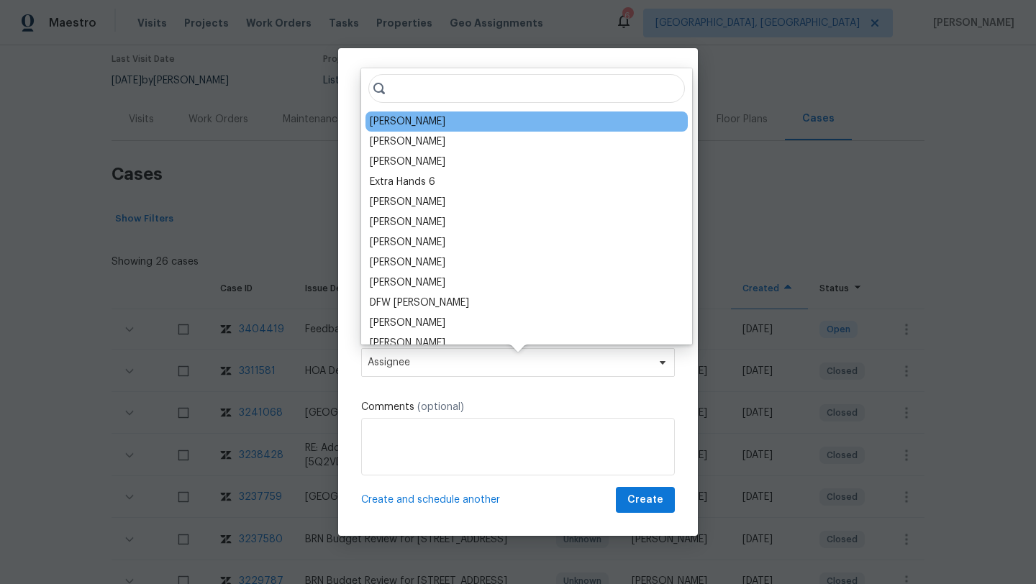
click at [411, 119] on div "[PERSON_NAME]" at bounding box center [408, 121] width 76 height 14
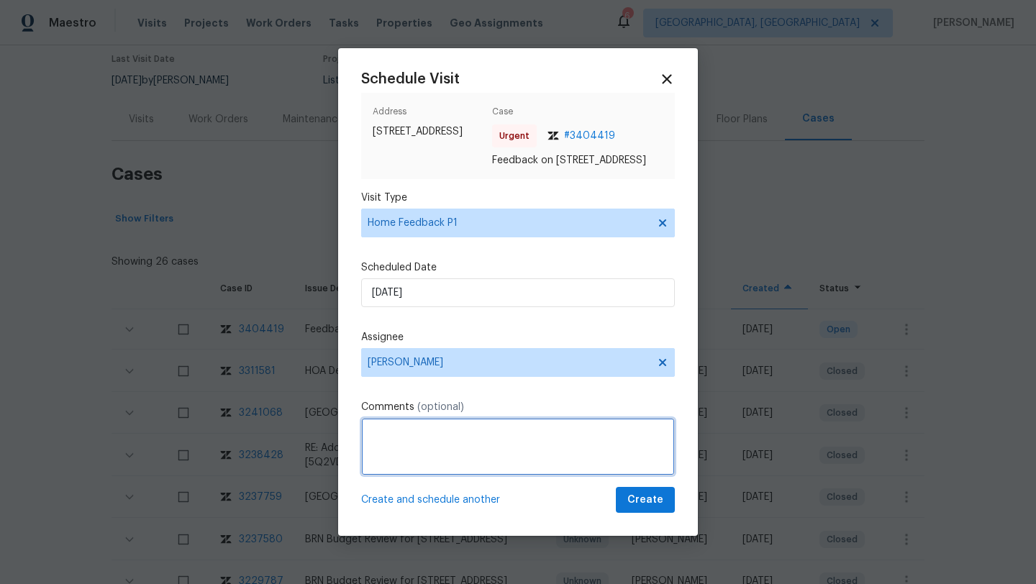
click at [404, 444] on textarea at bounding box center [518, 447] width 314 height 58
paste textarea "Feedback Message: [PERSON_NAME] reached us to report access issues, keypad its …"
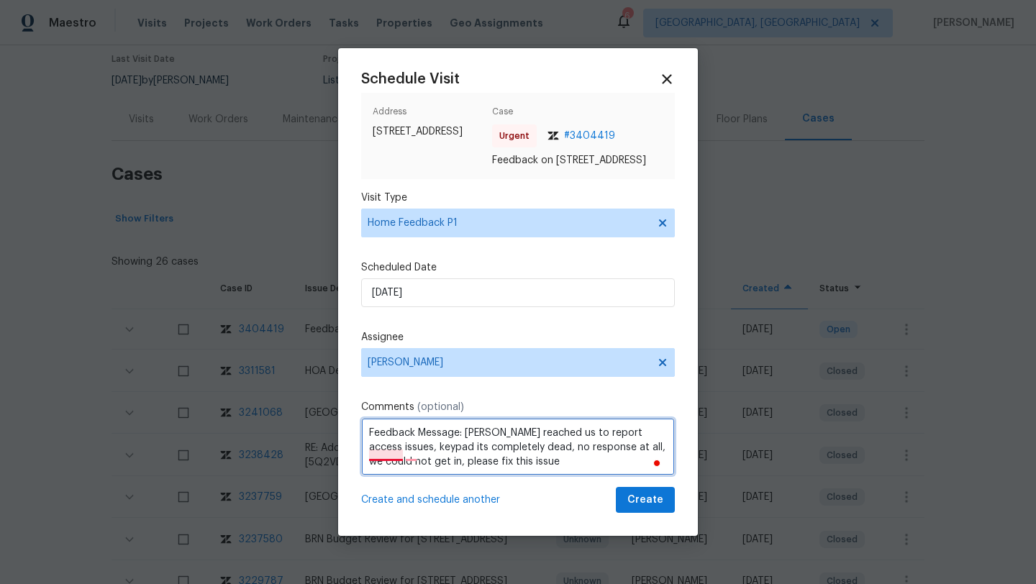
click at [392, 454] on textarea "Feedback Message: [PERSON_NAME] reached us to report access issues, keypad its …" at bounding box center [518, 447] width 314 height 58
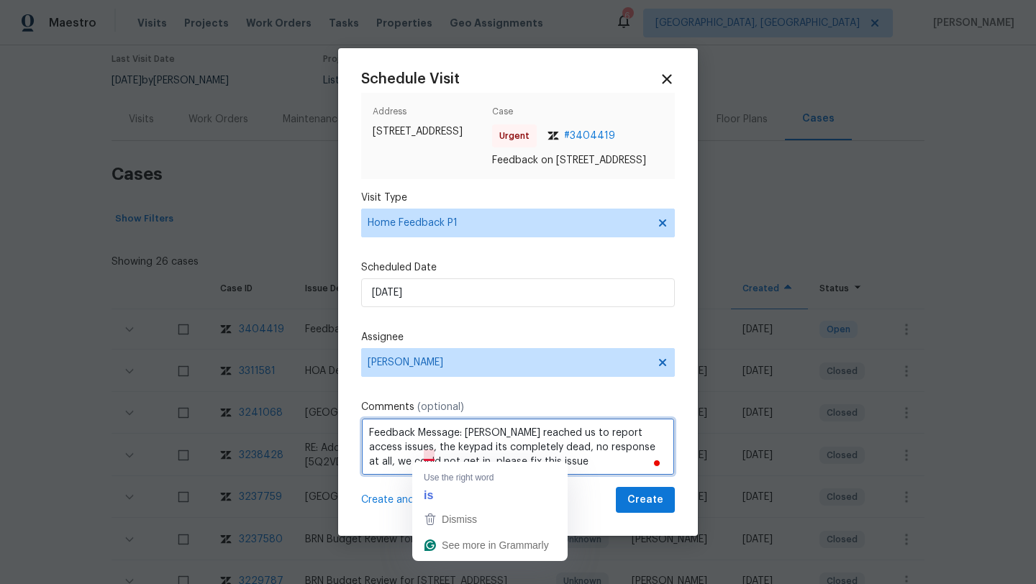
click at [429, 455] on textarea "Feedback Message: [PERSON_NAME] reached us to report access issues, the keypad …" at bounding box center [518, 447] width 314 height 58
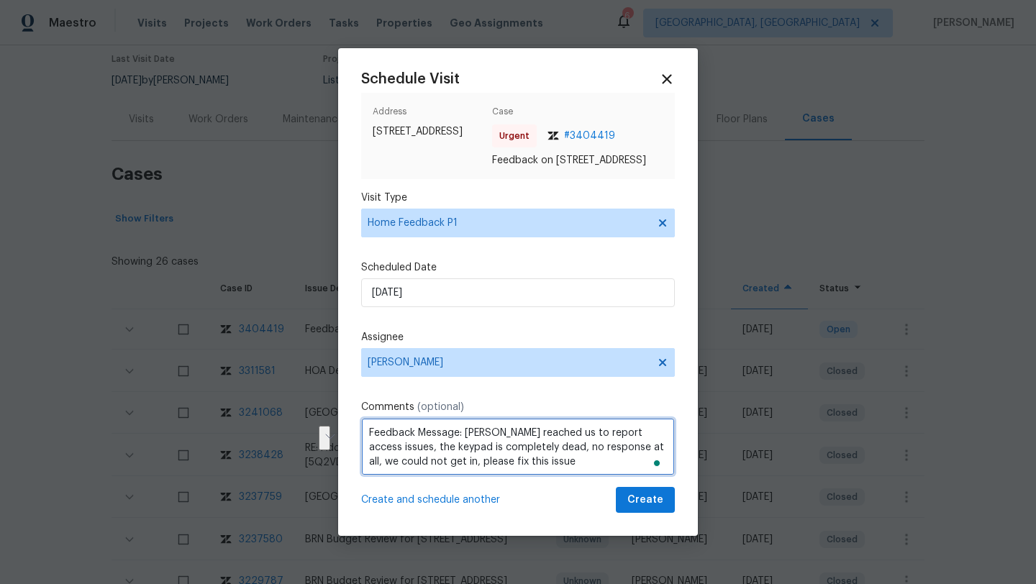
drag, startPoint x: 522, startPoint y: 475, endPoint x: 514, endPoint y: 455, distance: 21.4
click at [514, 455] on textarea "Feedback Message: [PERSON_NAME] reached us to report access issues, the keypad …" at bounding box center [518, 447] width 314 height 58
click at [477, 435] on textarea "Feedback Message: [PERSON_NAME] reached us to report access issues, the keypad …" at bounding box center [518, 447] width 314 height 58
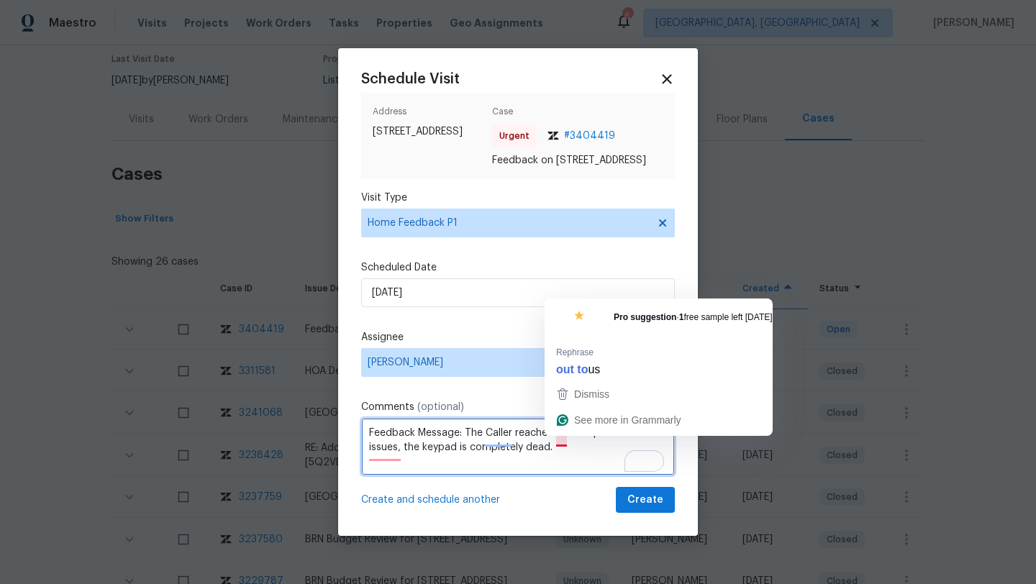
click at [561, 440] on textarea "Feedback Message: The Caller reached us to report access issues, the keypad is …" at bounding box center [518, 447] width 314 height 58
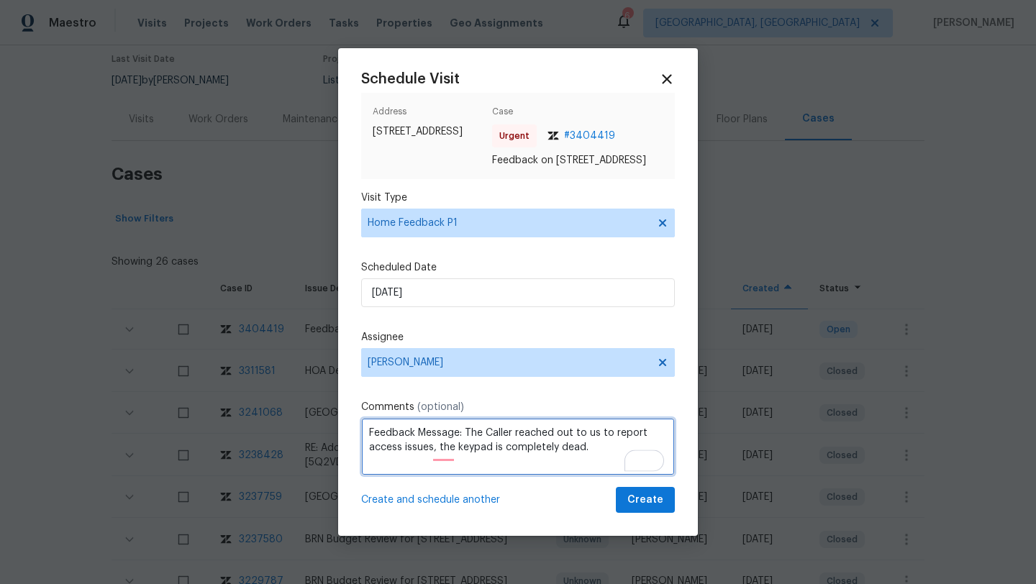
click at [416, 455] on textarea "Feedback Message: The Caller reached out to us to report access issues, the key…" at bounding box center [518, 447] width 314 height 58
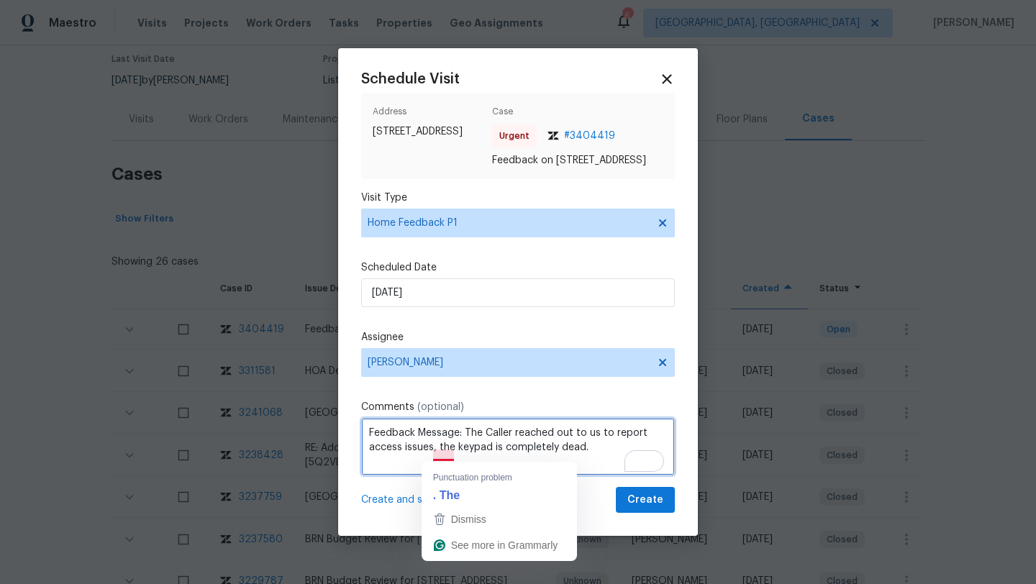
click at [449, 456] on textarea "Feedback Message: The Caller reached out to us to report access issues, the key…" at bounding box center [518, 447] width 314 height 58
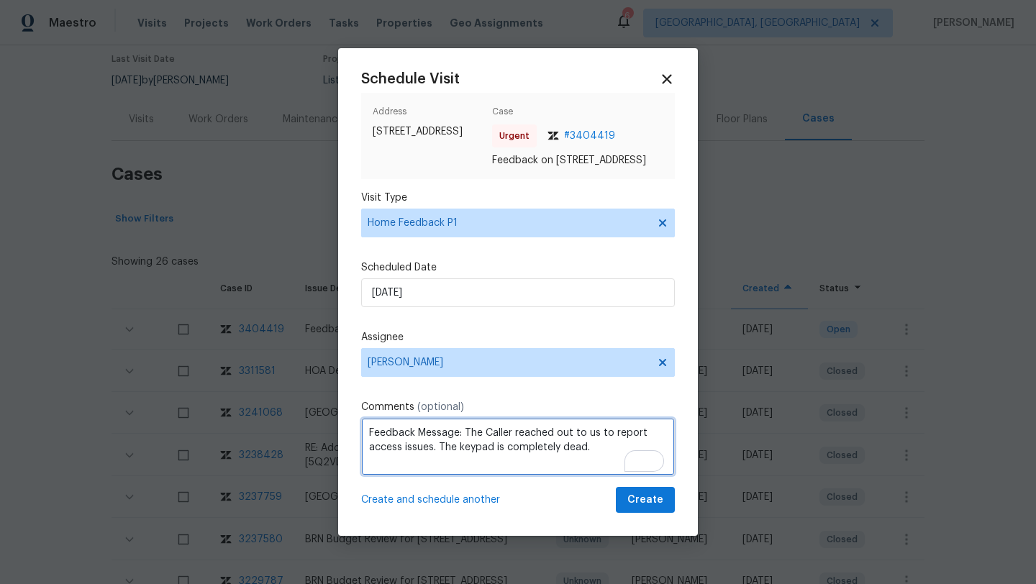
type textarea "Feedback Message: The Caller reached out to us to report access issues. The key…"
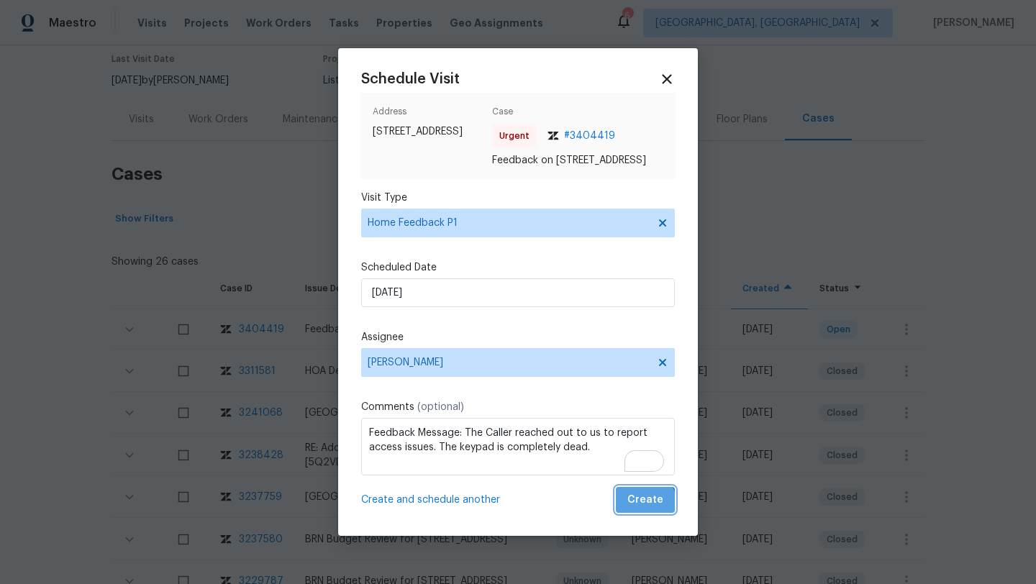
click at [645, 509] on span "Create" at bounding box center [645, 500] width 36 height 18
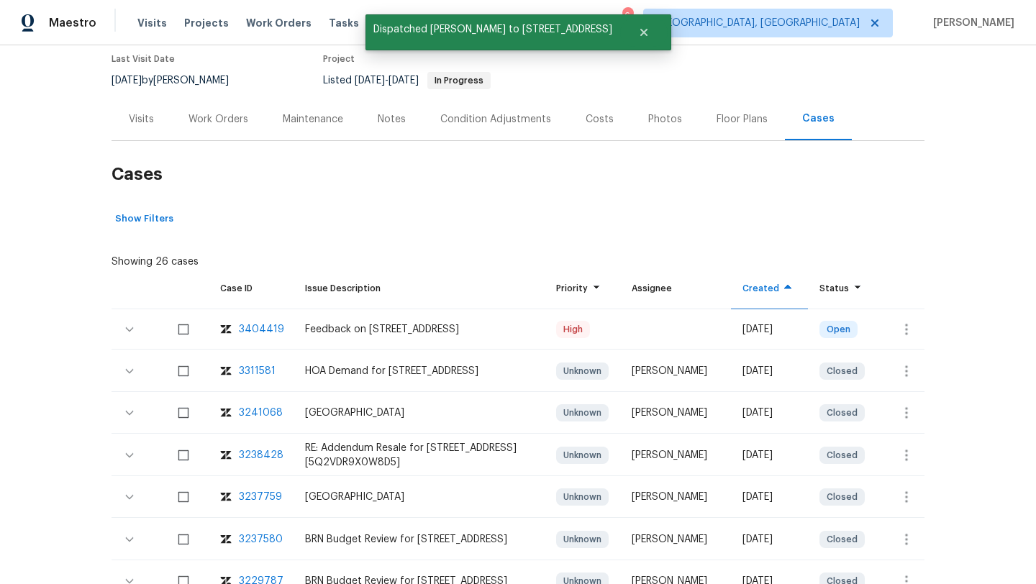
click at [150, 127] on div "Visits" at bounding box center [141, 119] width 60 height 42
